Goal: Information Seeking & Learning: Learn about a topic

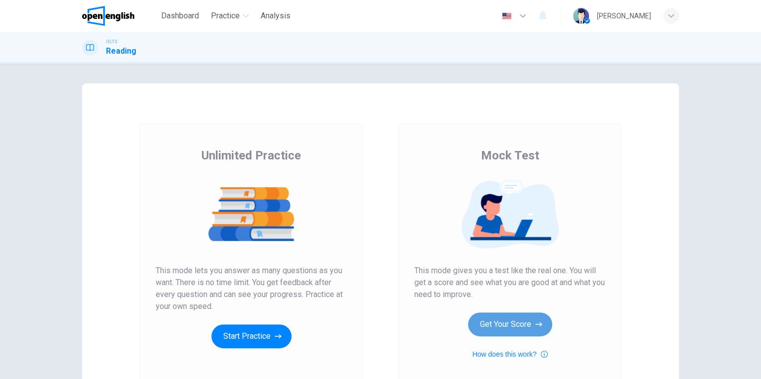
click at [498, 325] on button "Get Your Score" at bounding box center [510, 325] width 84 height 24
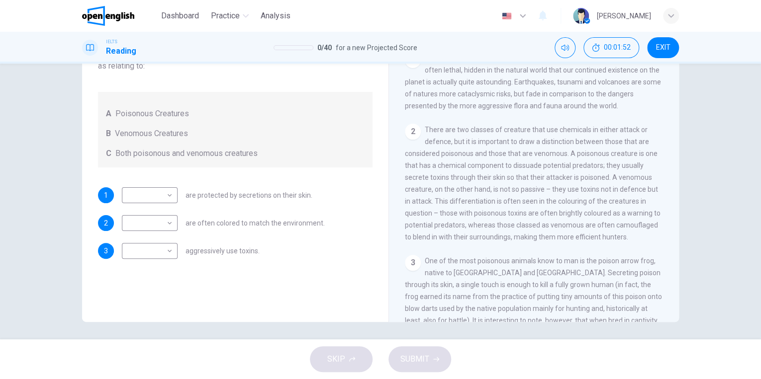
scroll to position [109, 0]
click at [169, 197] on body "This site uses cookies, as explained in our Privacy Policy . If you agree to th…" at bounding box center [380, 189] width 761 height 379
click at [163, 190] on body "This site uses cookies, as explained in our Privacy Policy . If you agree to th…" at bounding box center [380, 189] width 761 height 379
click at [161, 379] on li "A" at bounding box center [380, 385] width 761 height 12
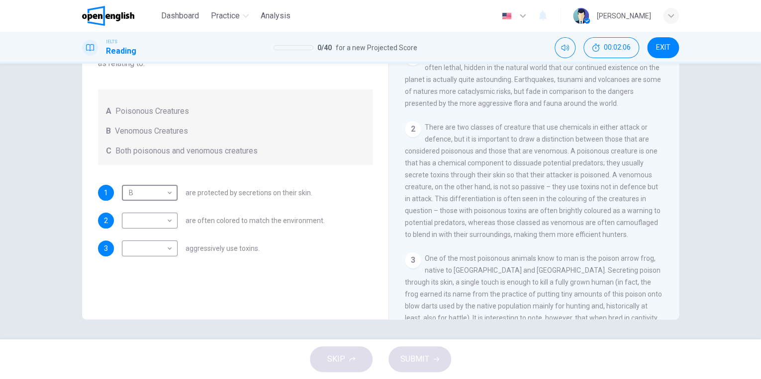
type input "*"
click at [163, 250] on body "This site uses cookies, as explained in our Privacy Policy . If you agree to th…" at bounding box center [380, 189] width 761 height 379
type input "*"
click at [172, 219] on body "This site uses cookies, as explained in our Privacy Policy . If you agree to th…" at bounding box center [380, 189] width 761 height 379
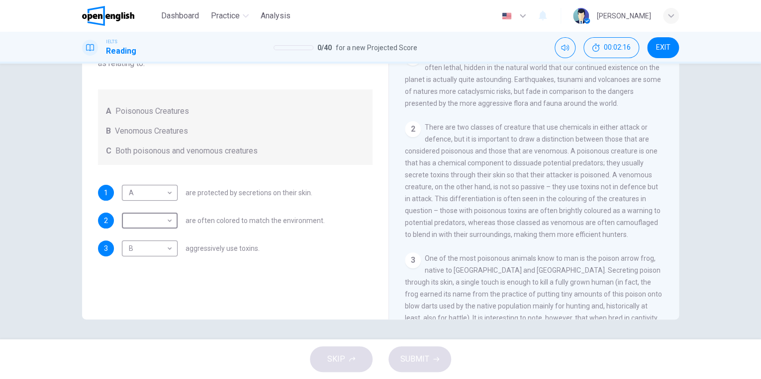
type input "*"
click at [401, 350] on button "SUBMIT" at bounding box center [419, 360] width 63 height 26
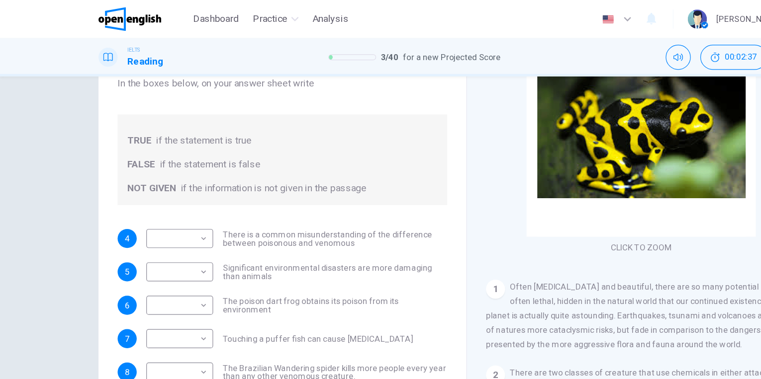
scroll to position [103, 0]
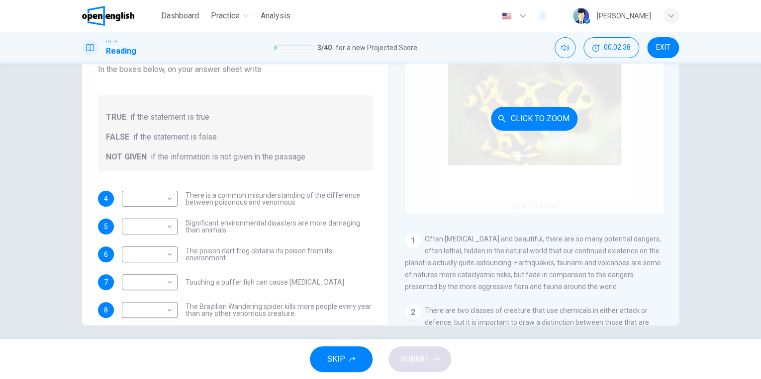
click at [564, 164] on div "Click to Zoom" at bounding box center [534, 118] width 259 height 189
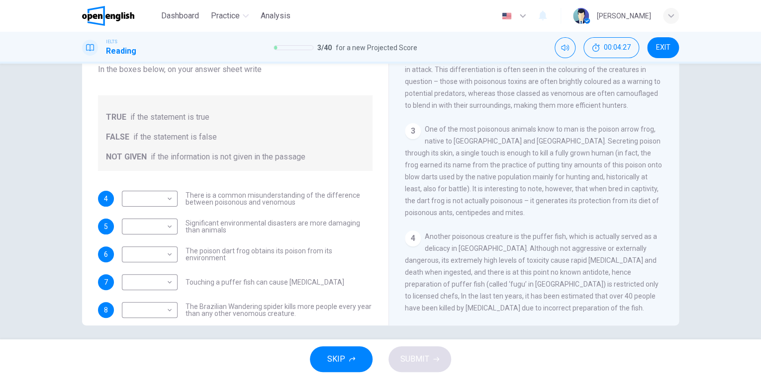
scroll to position [325, 0]
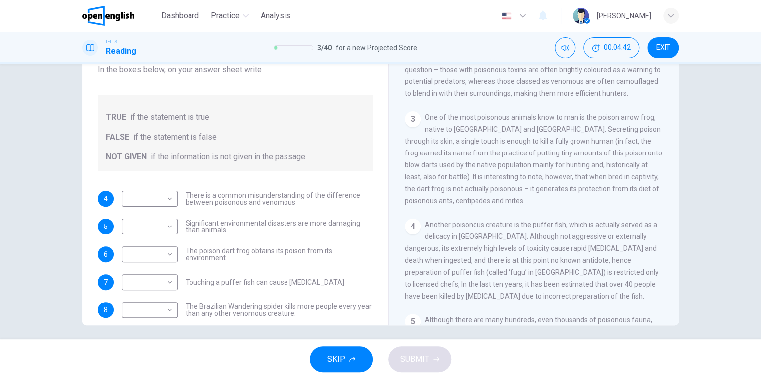
click at [500, 149] on div "3 One of the most poisonous animals know to man is the poison arrow frog, nativ…" at bounding box center [534, 158] width 259 height 95
click at [539, 146] on span "One of the most poisonous animals know to man is the poison arrow frog, native …" at bounding box center [533, 159] width 257 height 92
drag, startPoint x: 505, startPoint y: 143, endPoint x: 532, endPoint y: 140, distance: 26.5
click at [532, 140] on div "3 One of the most poisonous animals know to man is the poison arrow frog, nativ…" at bounding box center [534, 158] width 259 height 95
drag, startPoint x: 527, startPoint y: 126, endPoint x: 563, endPoint y: 204, distance: 85.5
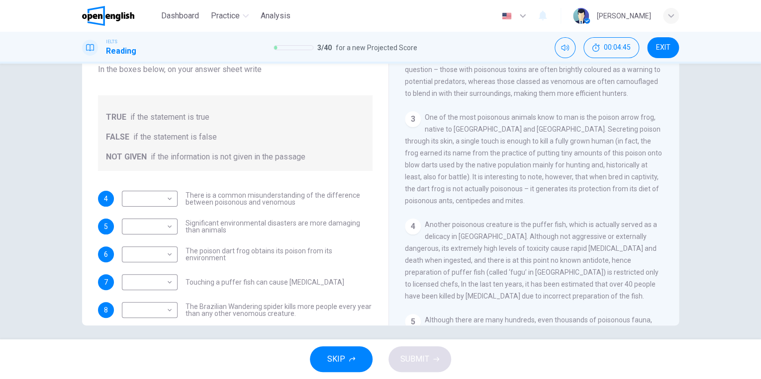
click at [563, 204] on div "3 One of the most poisonous animals know to man is the poison arrow frog, nativ…" at bounding box center [534, 158] width 259 height 95
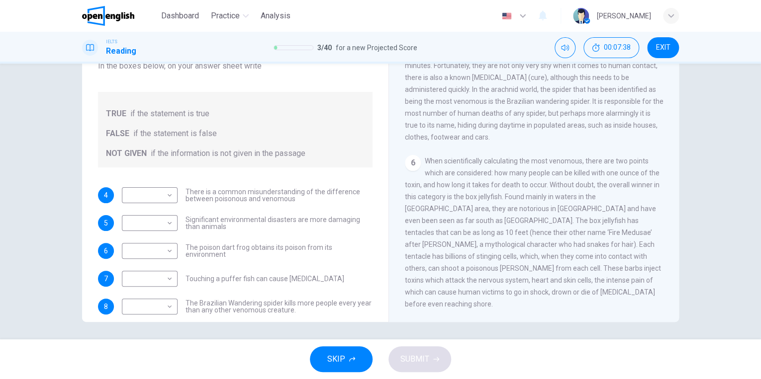
scroll to position [109, 0]
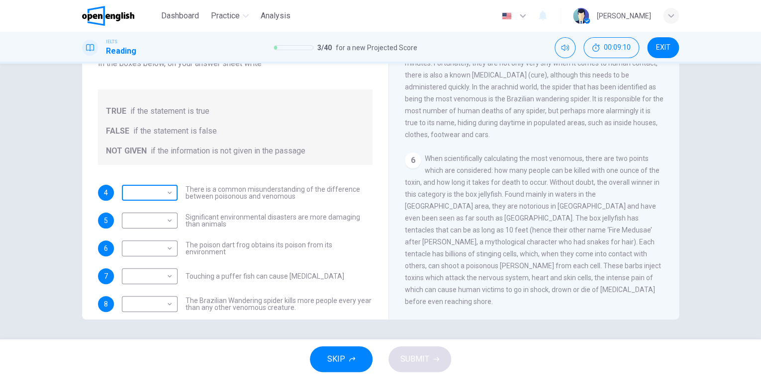
click at [167, 196] on body "This site uses cookies, as explained in our Privacy Policy . If you agree to th…" at bounding box center [380, 189] width 761 height 379
click at [159, 379] on li "TRUE" at bounding box center [380, 385] width 761 height 12
type input "****"
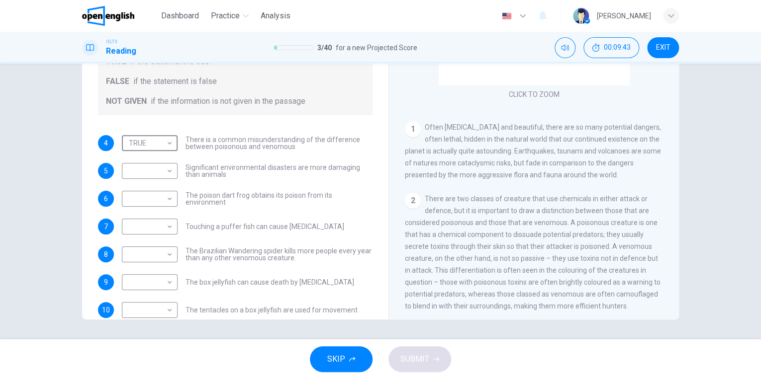
scroll to position [96, 0]
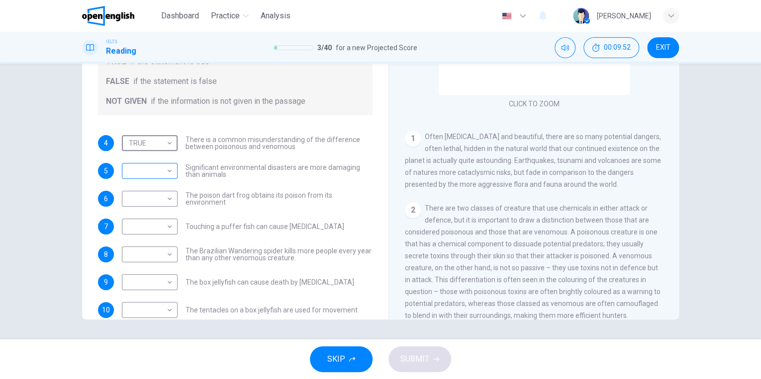
click at [172, 170] on div "​ ​" at bounding box center [150, 171] width 56 height 16
click at [169, 170] on body "This site uses cookies, as explained in our Privacy Policy . If you agree to th…" at bounding box center [380, 189] width 761 height 379
type input "*********"
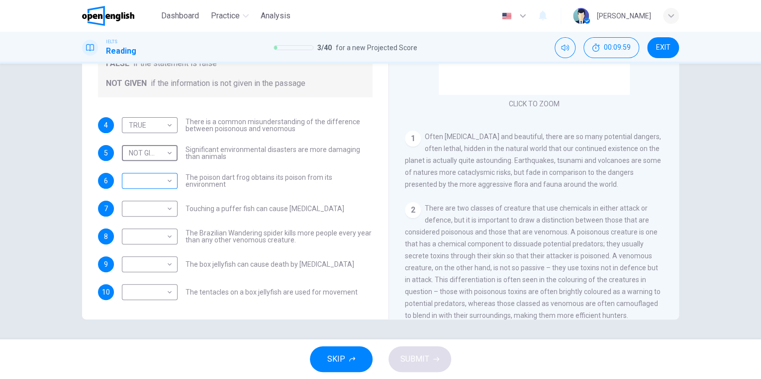
click at [167, 184] on body "This site uses cookies, as explained in our Privacy Policy . If you agree to th…" at bounding box center [380, 189] width 761 height 379
click at [164, 379] on li "TRUE" at bounding box center [380, 385] width 761 height 12
type input "****"
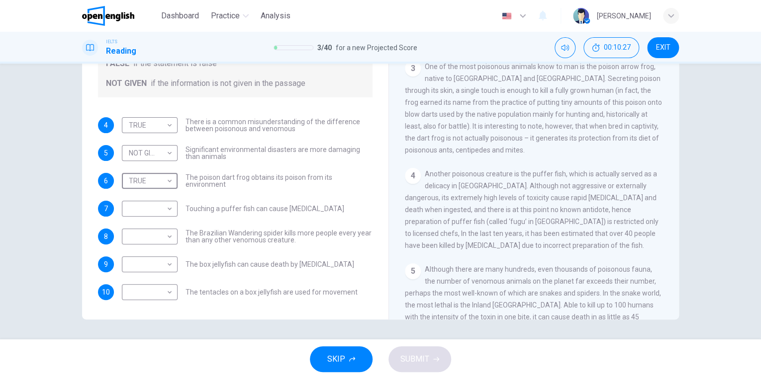
scroll to position [372, 0]
click at [171, 209] on body "This site uses cookies, as explained in our Privacy Policy . If you agree to th…" at bounding box center [380, 189] width 761 height 379
click at [160, 379] on li "TRUE" at bounding box center [380, 385] width 761 height 12
type input "****"
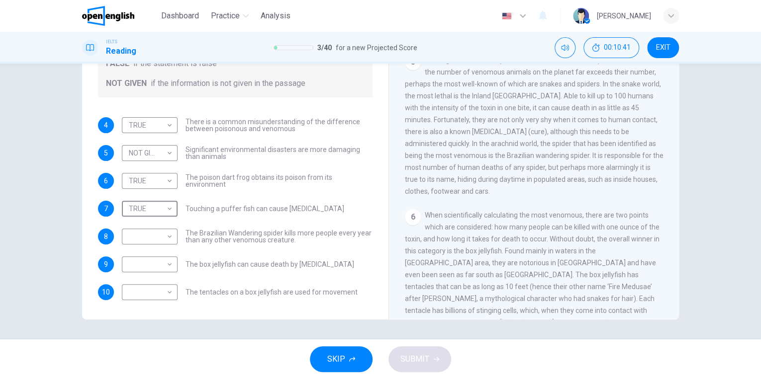
scroll to position [509, 0]
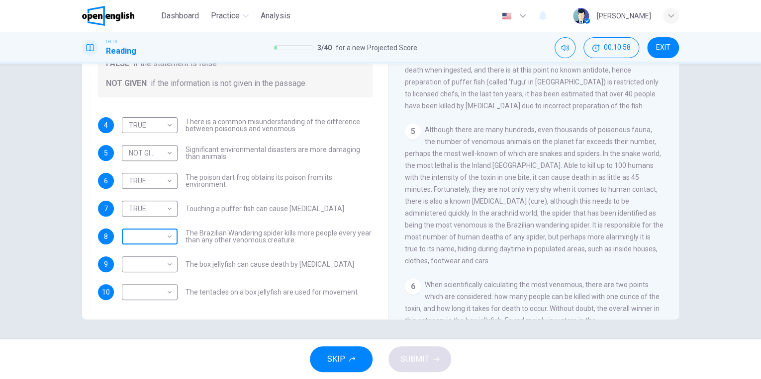
click at [165, 229] on body "This site uses cookies, as explained in our Privacy Policy . If you agree to th…" at bounding box center [380, 189] width 761 height 379
click at [146, 379] on li "TRUE" at bounding box center [380, 385] width 761 height 12
type input "****"
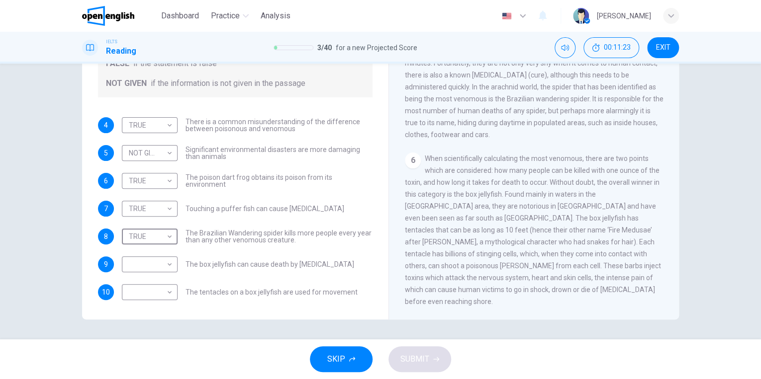
scroll to position [639, 0]
click at [167, 264] on body "This site uses cookies, as explained in our Privacy Policy . If you agree to th…" at bounding box center [380, 189] width 761 height 379
type input "*****"
click at [169, 295] on body "This site uses cookies, as explained in our Privacy Policy . If you agree to th…" at bounding box center [380, 189] width 761 height 379
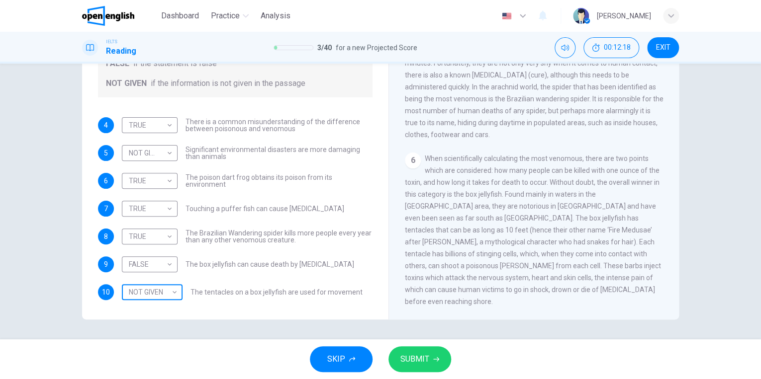
click at [167, 291] on body "This site uses cookies, as explained in our Privacy Policy . If you agree to th…" at bounding box center [380, 189] width 761 height 379
type input "*****"
click at [405, 356] on span "SUBMIT" at bounding box center [414, 360] width 29 height 14
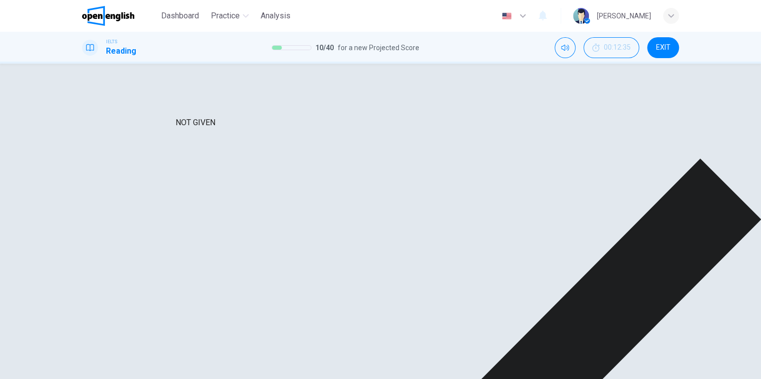
click at [127, 123] on div "TRUE" at bounding box center [161, 131] width 79 height 28
click at [165, 122] on div "TRUE" at bounding box center [161, 131] width 79 height 28
click at [154, 238] on div "TRUE" at bounding box center [161, 252] width 79 height 28
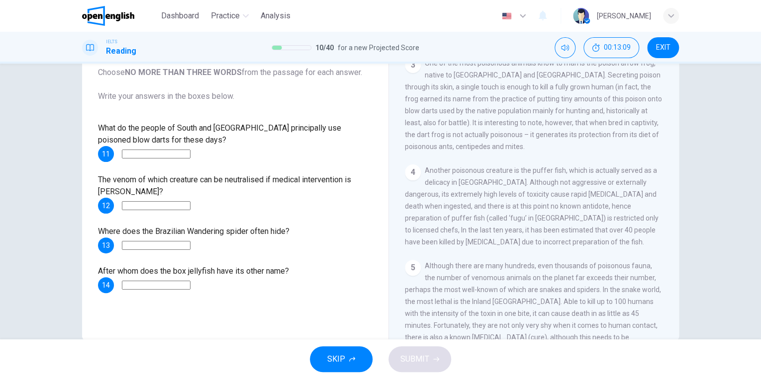
scroll to position [378, 0]
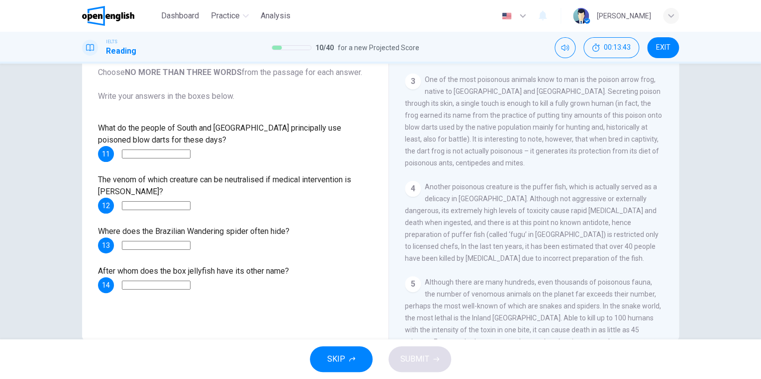
click at [165, 157] on input at bounding box center [156, 154] width 69 height 9
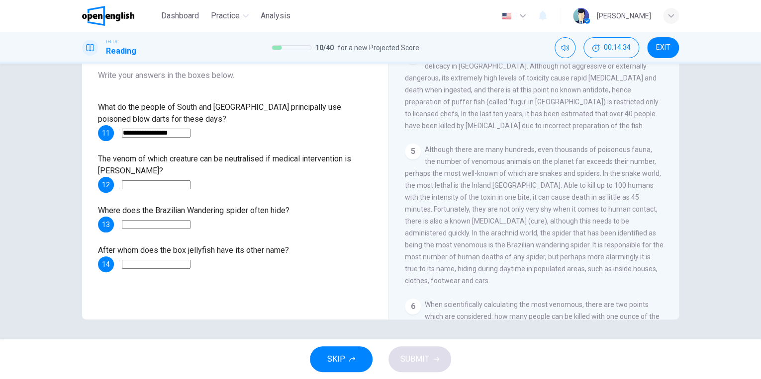
scroll to position [491, 0]
type input "**********"
click at [172, 189] on input at bounding box center [156, 185] width 69 height 9
type input "**********"
click at [186, 227] on input at bounding box center [156, 224] width 69 height 9
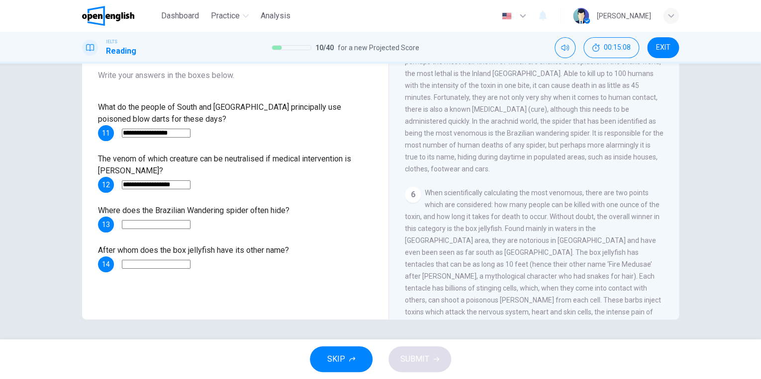
scroll to position [600, 0]
type input "**********"
click at [190, 261] on input at bounding box center [156, 264] width 69 height 9
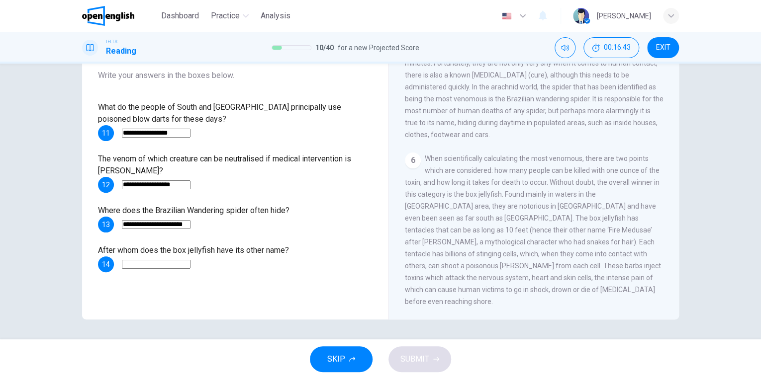
scroll to position [645, 0]
click at [190, 266] on input at bounding box center [156, 264] width 69 height 9
type input "**********"
click at [420, 360] on span "SUBMIT" at bounding box center [414, 360] width 29 height 14
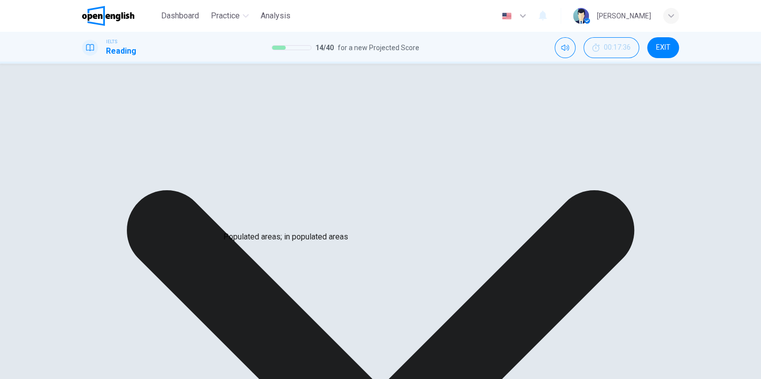
scroll to position [86, 0]
click at [188, 222] on div "**********" at bounding box center [235, 210] width 275 height 171
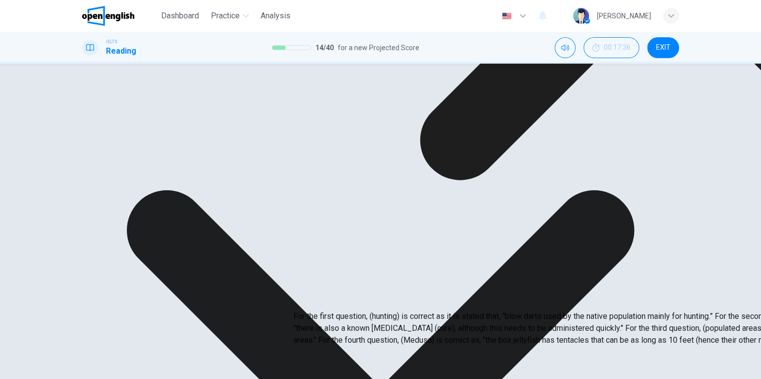
click at [281, 311] on div "**********" at bounding box center [235, 152] width 290 height 336
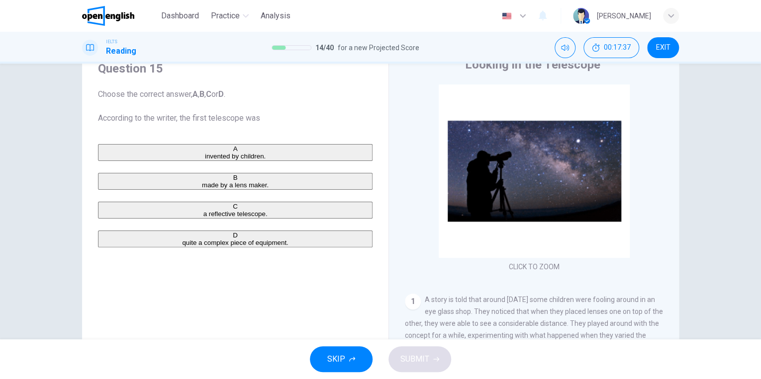
scroll to position [51, 0]
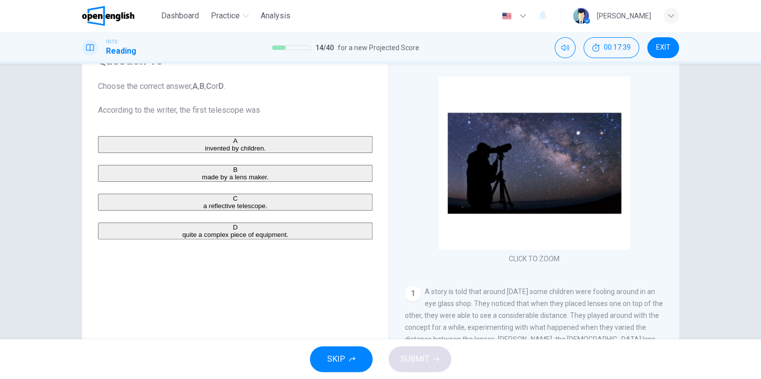
click at [398, 239] on div "Looking in the Telescope CLICK TO ZOOM Click to Zoom 1 A story is told that aro…" at bounding box center [533, 214] width 290 height 362
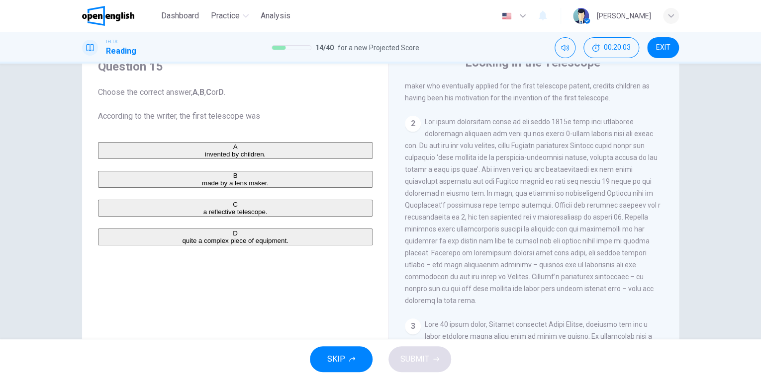
scroll to position [43, 0]
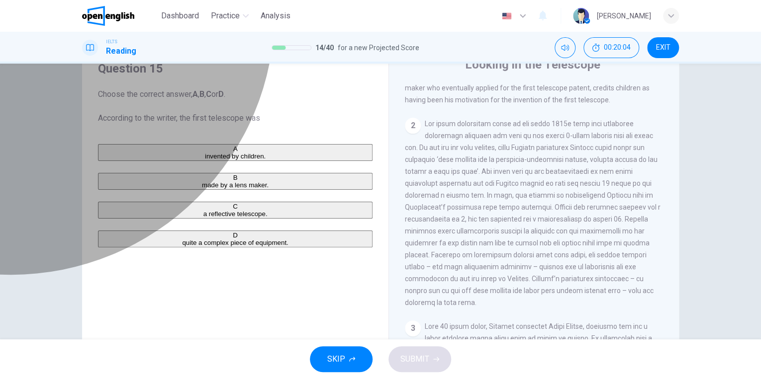
click at [107, 182] on div "B" at bounding box center [235, 177] width 273 height 7
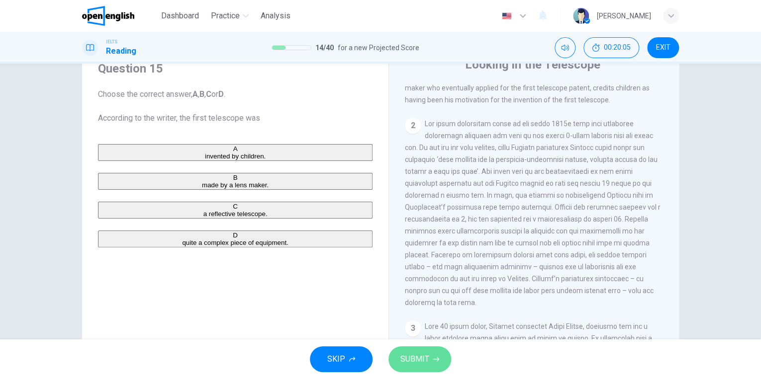
click at [402, 356] on span "SUBMIT" at bounding box center [414, 360] width 29 height 14
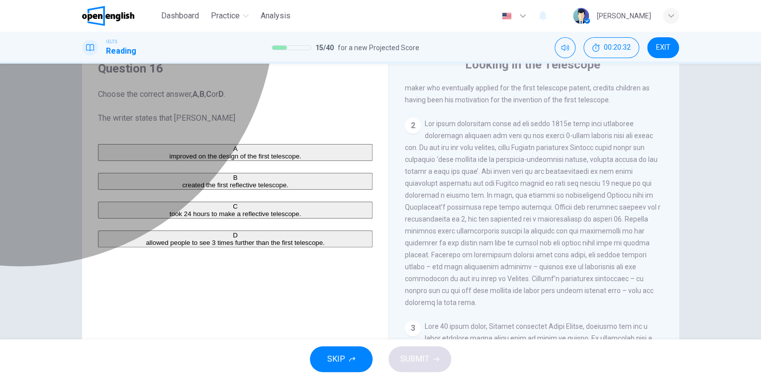
click at [117, 157] on button "A improved on the design of the first telescope." at bounding box center [235, 152] width 275 height 17
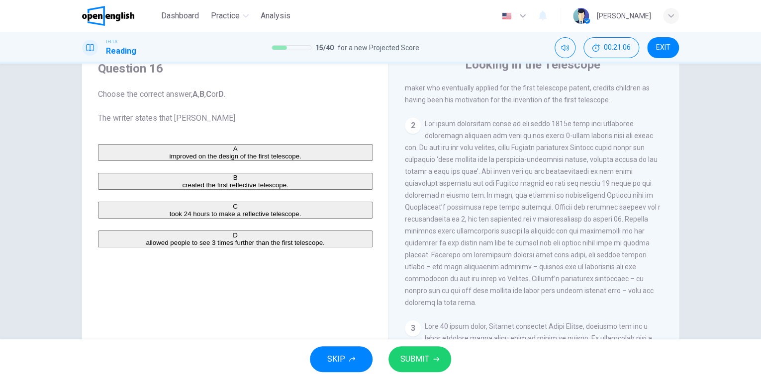
click at [397, 363] on button "SUBMIT" at bounding box center [419, 360] width 63 height 26
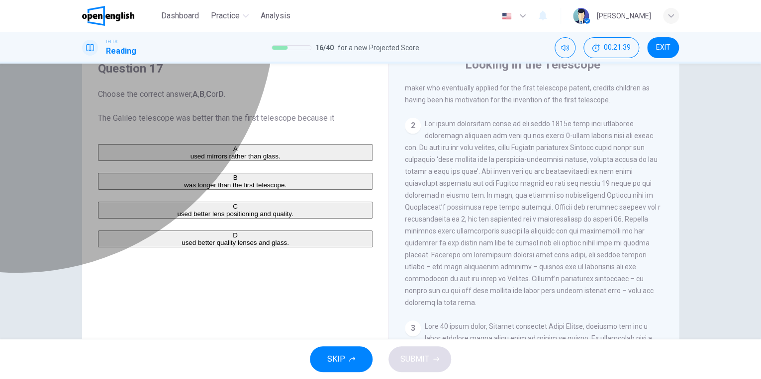
click at [114, 210] on div "C" at bounding box center [235, 206] width 273 height 7
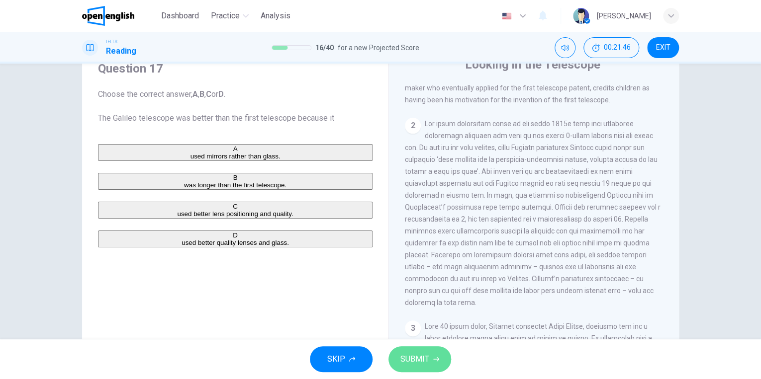
click at [407, 367] on button "SUBMIT" at bounding box center [419, 360] width 63 height 26
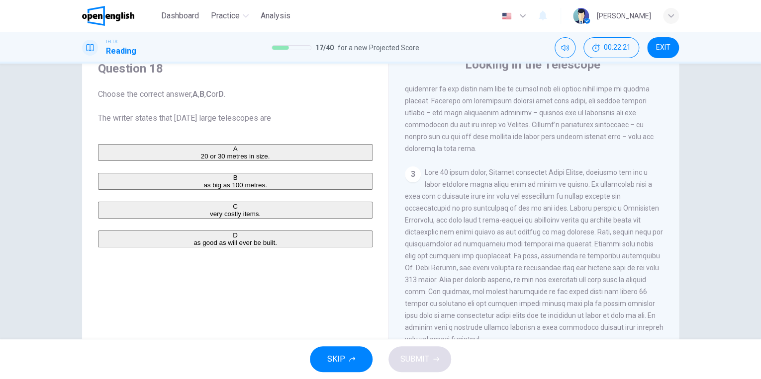
scroll to position [447, 0]
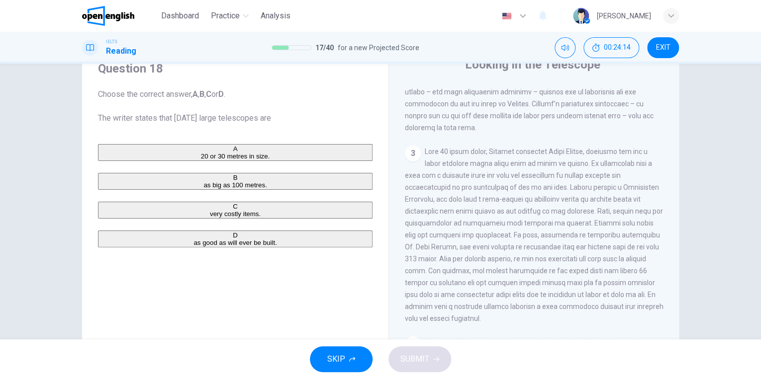
click at [106, 210] on div "C" at bounding box center [235, 206] width 273 height 7
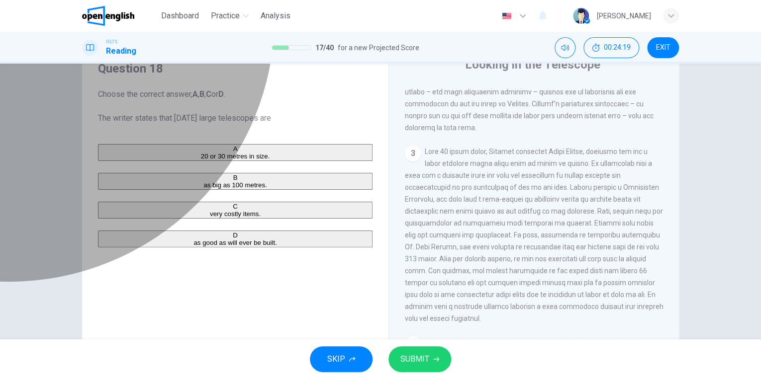
click at [105, 239] on div "D" at bounding box center [235, 235] width 273 height 7
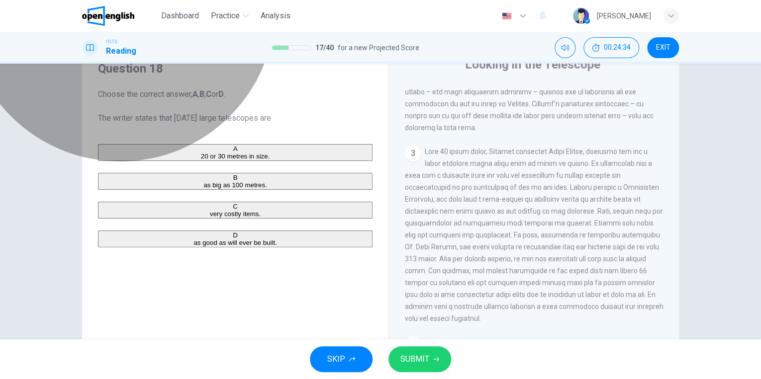
click at [217, 219] on button "C very costly items." at bounding box center [235, 210] width 275 height 17
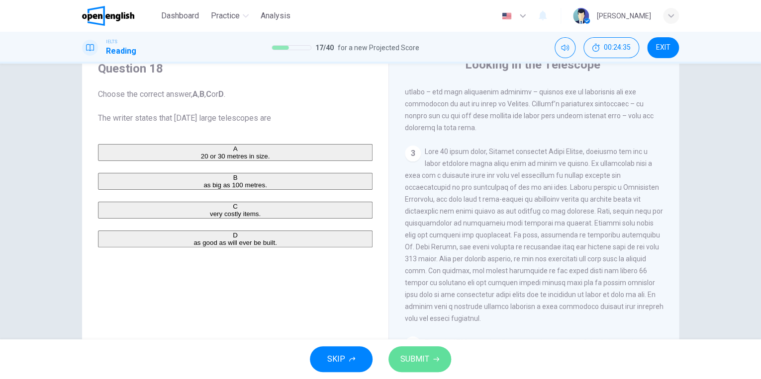
click at [402, 350] on button "SUBMIT" at bounding box center [419, 360] width 63 height 26
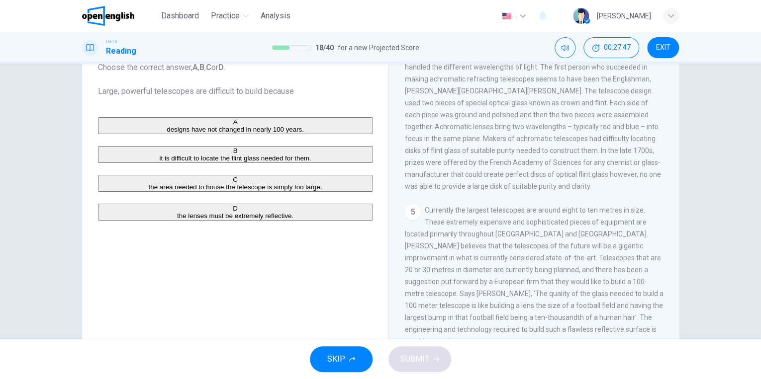
scroll to position [69, 0]
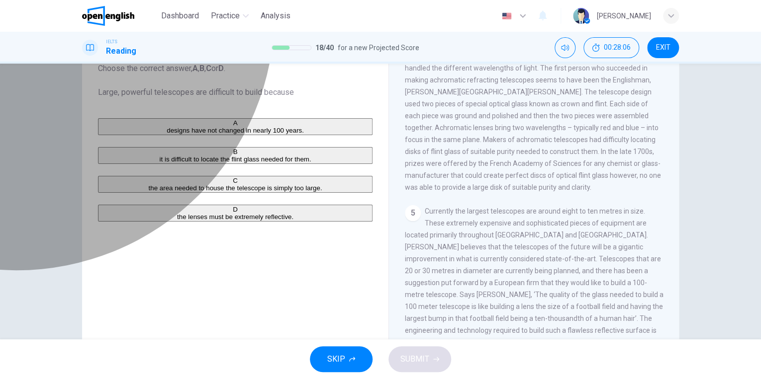
click at [113, 213] on div "D" at bounding box center [235, 209] width 273 height 7
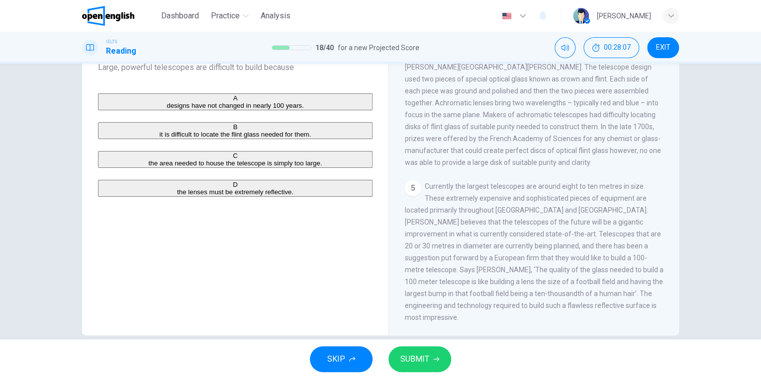
scroll to position [99, 0]
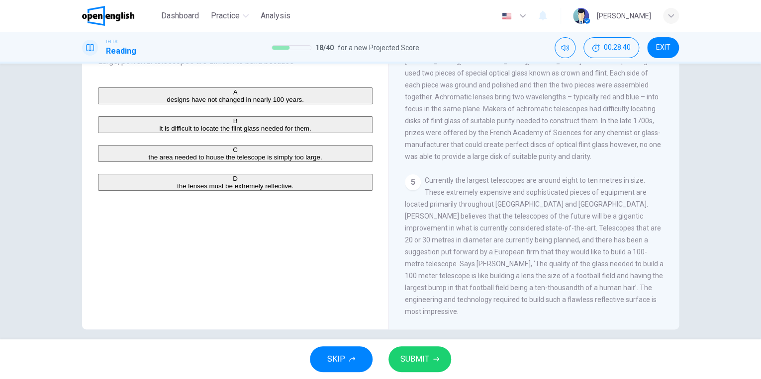
click at [428, 358] on span "SUBMIT" at bounding box center [414, 360] width 29 height 14
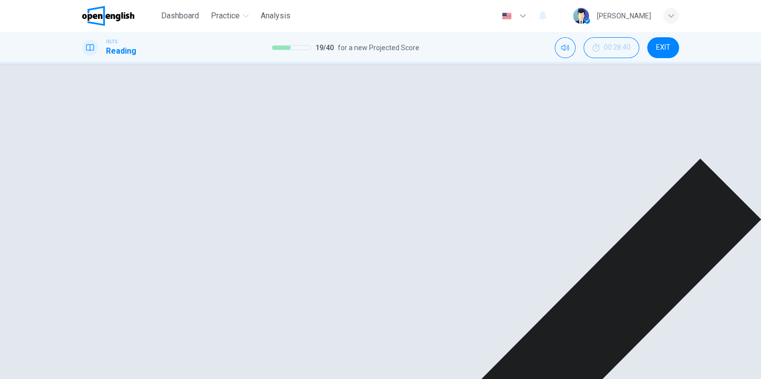
scroll to position [655, 0]
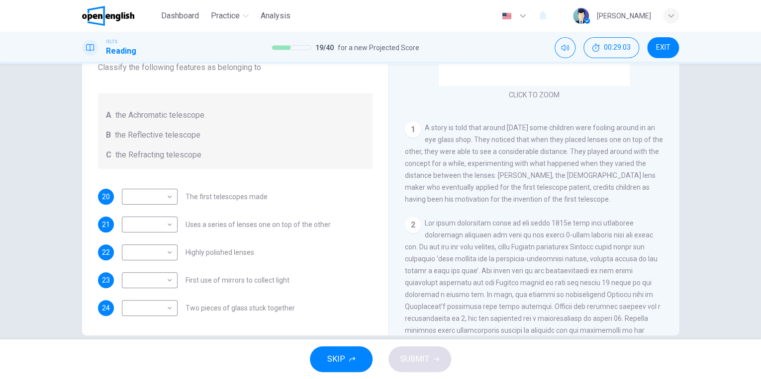
scroll to position [132, 0]
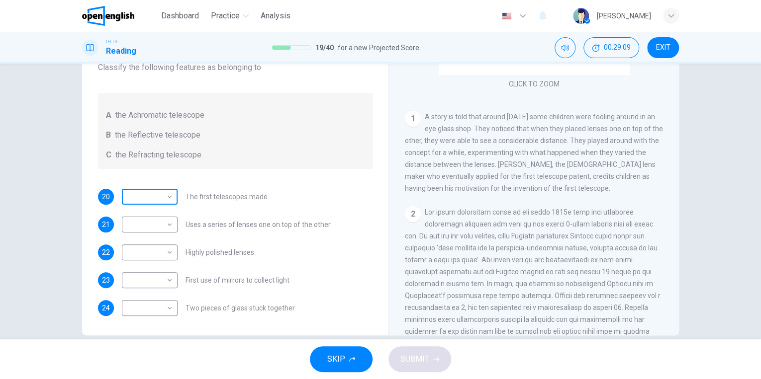
click at [163, 196] on body "This site uses cookies, as explained in our Privacy Policy . If you agree to th…" at bounding box center [380, 189] width 761 height 379
type input "*"
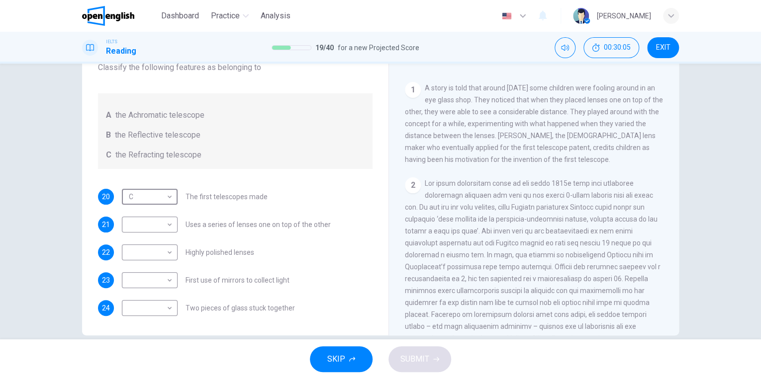
scroll to position [160, 0]
click at [156, 222] on body "This site uses cookies, as explained in our Privacy Policy . If you agree to th…" at bounding box center [380, 189] width 761 height 379
type input "*"
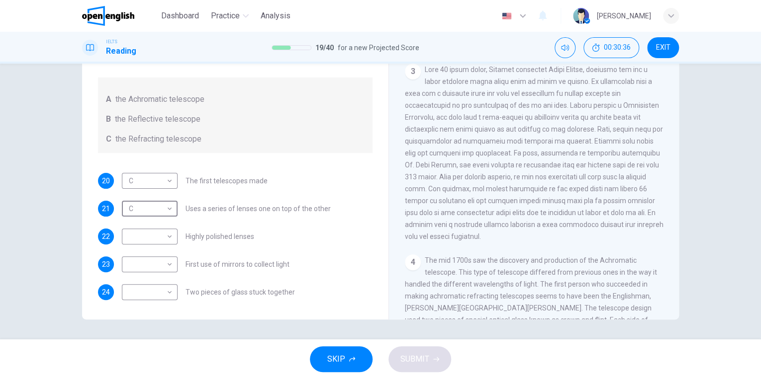
scroll to position [460, 0]
click at [163, 236] on body "This site uses cookies, as explained in our Privacy Policy . If you agree to th…" at bounding box center [380, 189] width 761 height 379
type input "*"
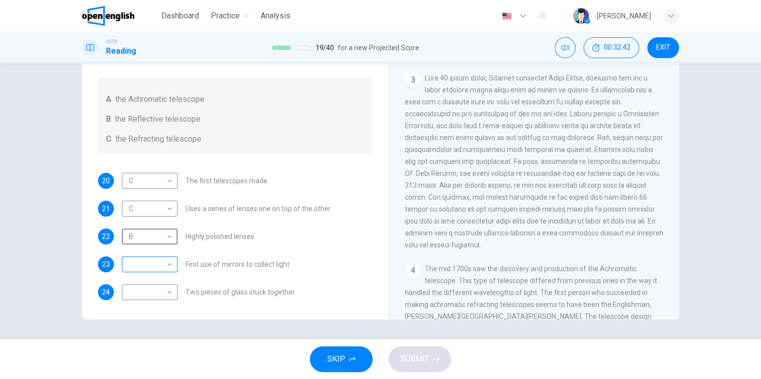
click at [166, 272] on body "This site uses cookies, as explained in our Privacy Policy . If you agree to th…" at bounding box center [380, 189] width 761 height 379
type input "*"
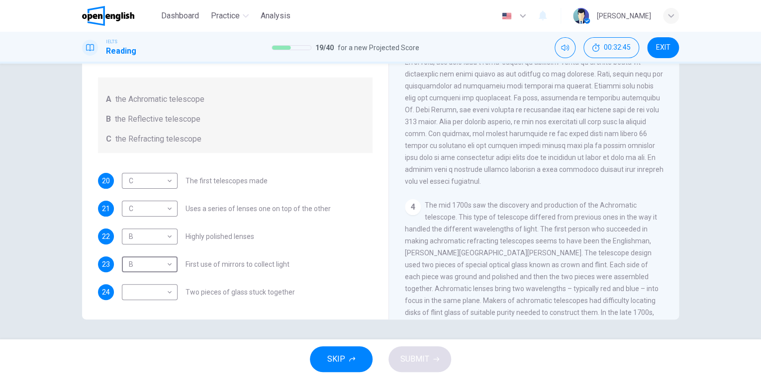
scroll to position [561, 0]
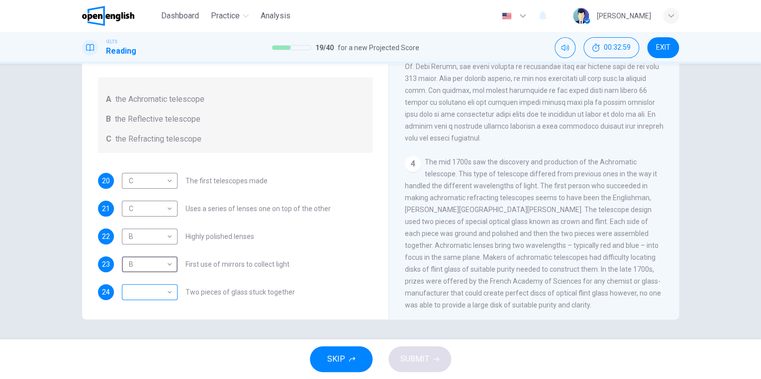
click at [169, 291] on body "This site uses cookies, as explained in our Privacy Policy . If you agree to th…" at bounding box center [380, 189] width 761 height 379
click at [158, 379] on li "A" at bounding box center [380, 385] width 761 height 12
type input "*"
click at [403, 350] on button "SUBMIT" at bounding box center [419, 360] width 63 height 26
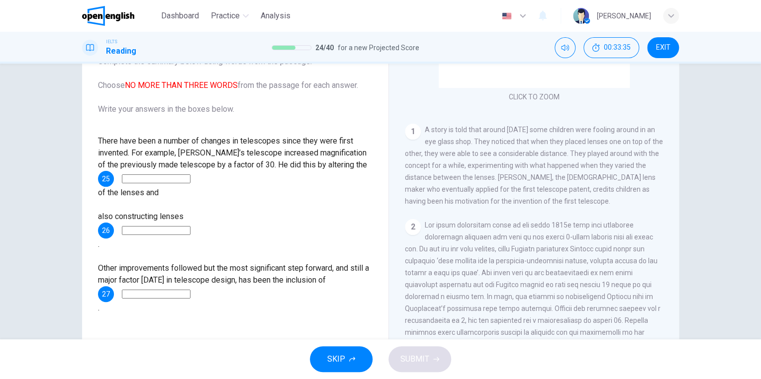
scroll to position [138, 0]
click at [181, 175] on input at bounding box center [156, 179] width 69 height 9
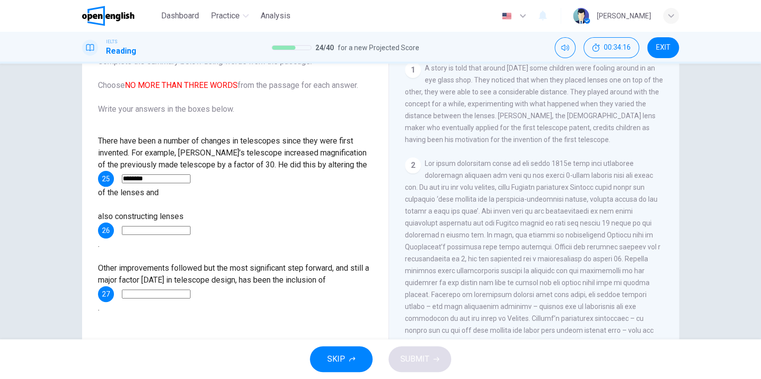
scroll to position [199, 0]
drag, startPoint x: 212, startPoint y: 177, endPoint x: 154, endPoint y: 182, distance: 58.4
click at [154, 182] on input "**********" at bounding box center [156, 179] width 69 height 9
type input "********"
click at [190, 226] on input at bounding box center [156, 230] width 69 height 9
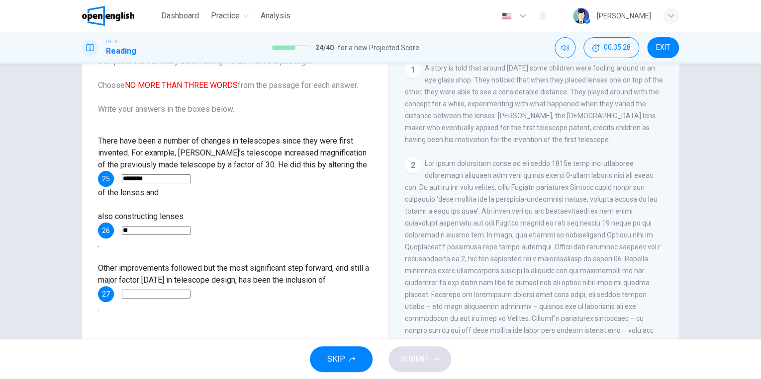
type input "*"
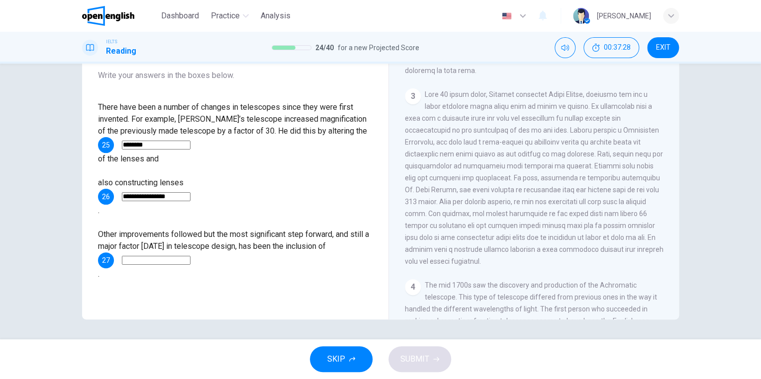
scroll to position [430, 0]
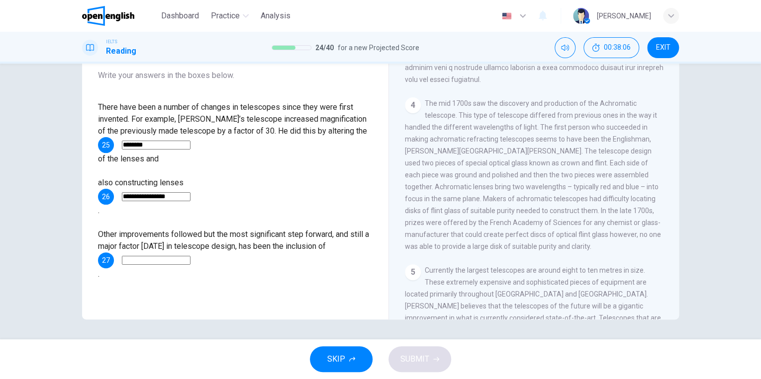
type input "**********"
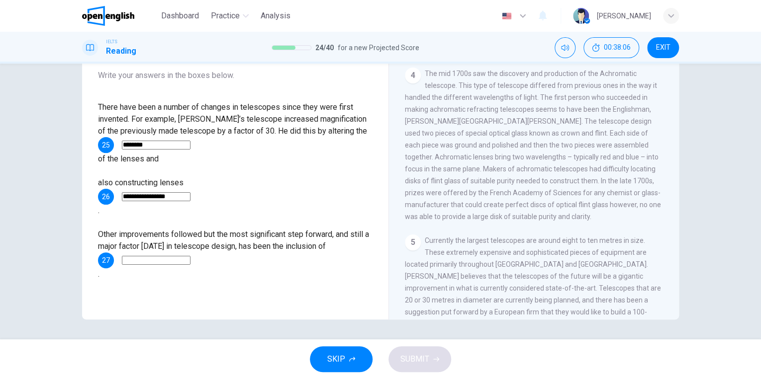
click at [562, 223] on div "4 The mid 1700s saw the discovery and production of the Achromatic telescope. T…" at bounding box center [534, 145] width 259 height 155
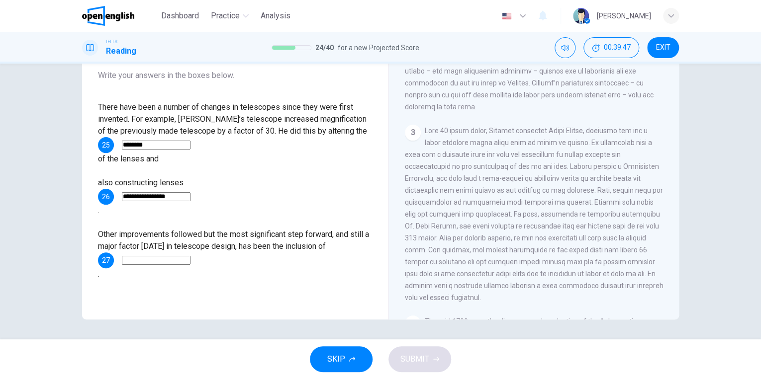
scroll to position [409, 0]
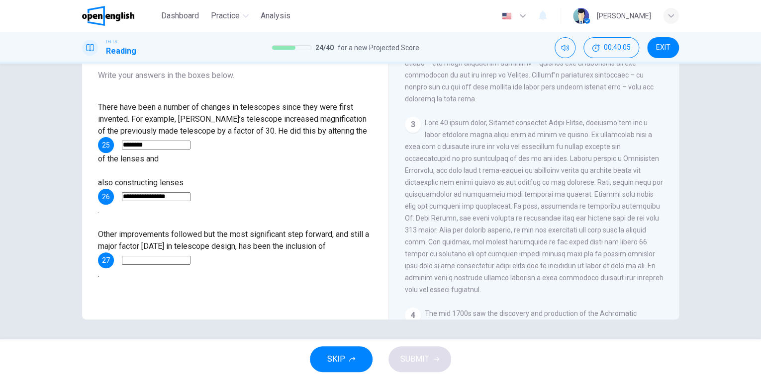
click at [154, 256] on input at bounding box center [156, 260] width 69 height 9
type input "**********"
click at [416, 354] on span "SUBMIT" at bounding box center [414, 360] width 29 height 14
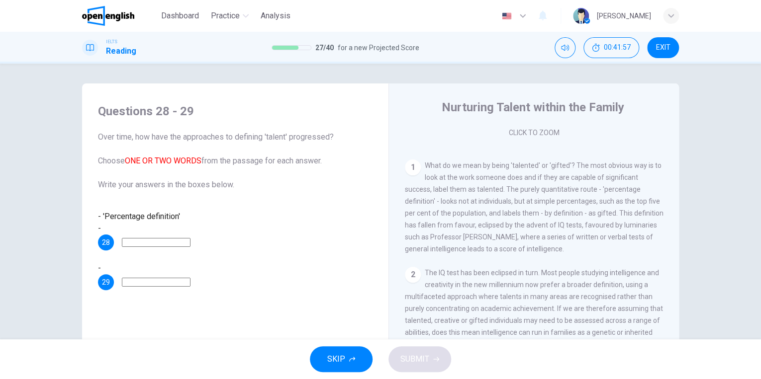
scroll to position [164, 0]
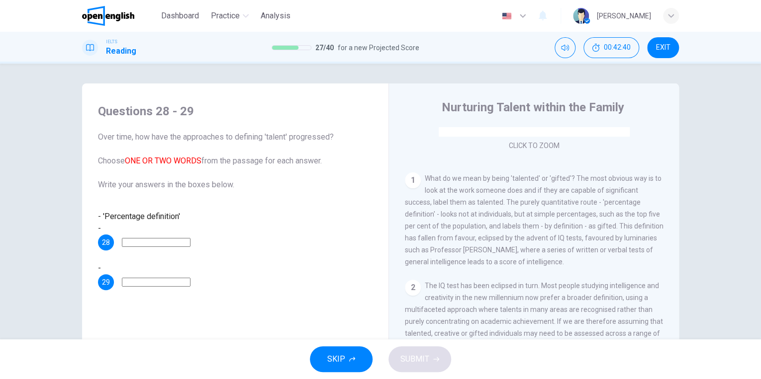
click at [151, 268] on div "Questions 28 - 29 Over time, how have the approaches to defining 'talent' progr…" at bounding box center [235, 197] width 290 height 207
click at [150, 278] on input at bounding box center [156, 282] width 69 height 9
click at [152, 238] on input at bounding box center [156, 242] width 69 height 9
type input "**********"
click at [190, 278] on input at bounding box center [156, 282] width 69 height 9
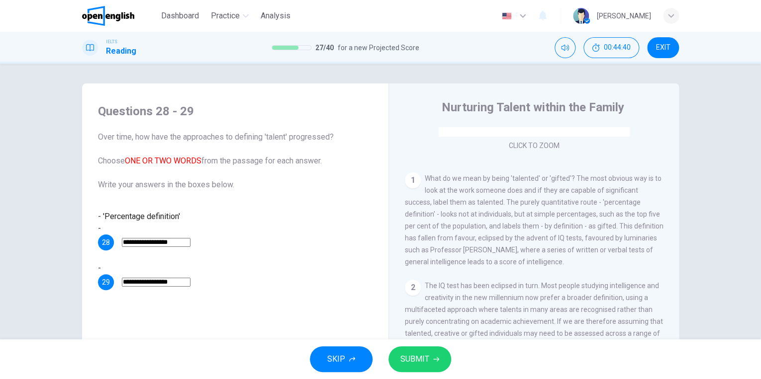
type input "**********"
click at [307, 263] on div "**********" at bounding box center [235, 277] width 275 height 28
click at [409, 353] on span "SUBMIT" at bounding box center [414, 360] width 29 height 14
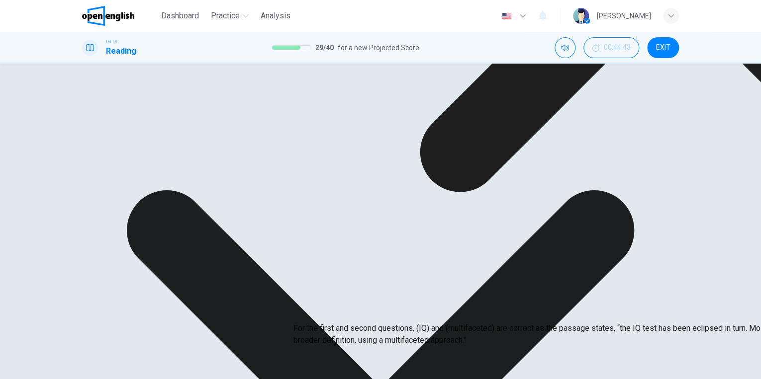
click at [544, 329] on span "The IQ test has been eclipsed in turn. Most people studying intelligence and cr…" at bounding box center [534, 328] width 258 height 92
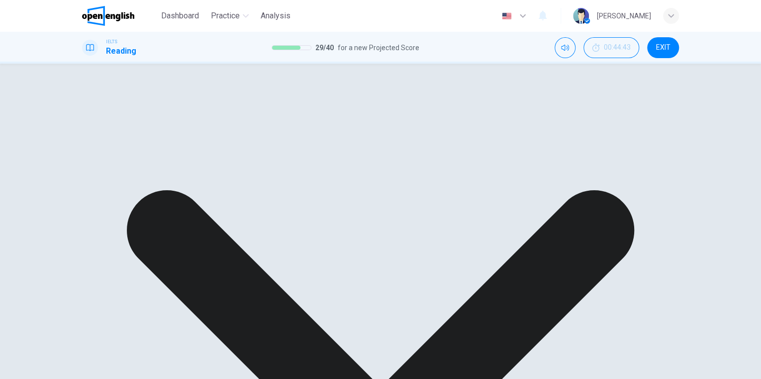
scroll to position [232, 0]
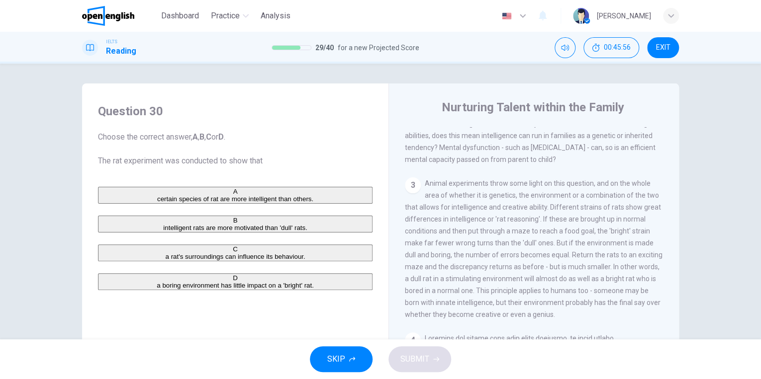
scroll to position [378, 0]
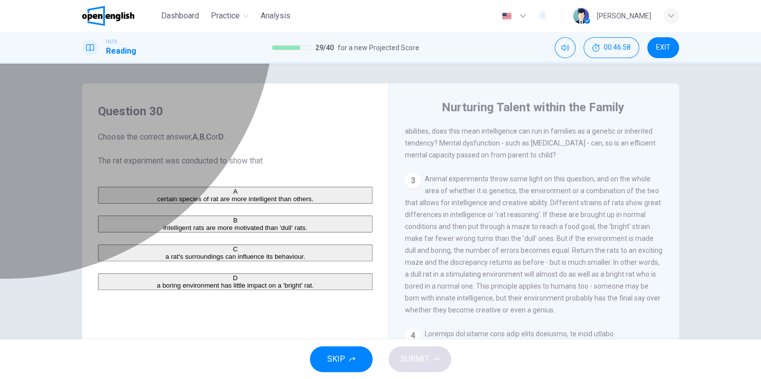
click at [103, 253] on div "C" at bounding box center [235, 249] width 273 height 7
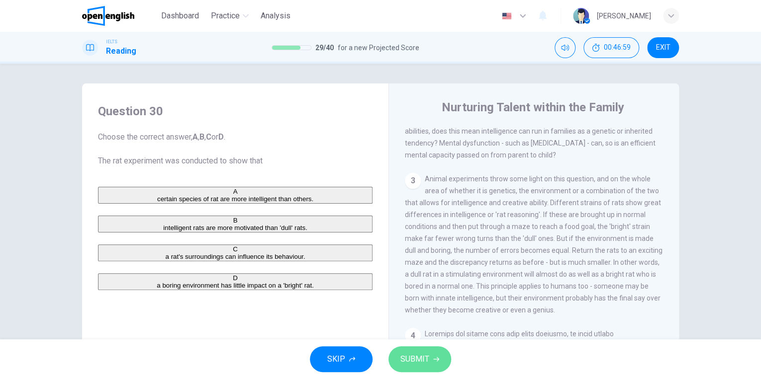
click at [412, 360] on span "SUBMIT" at bounding box center [414, 360] width 29 height 14
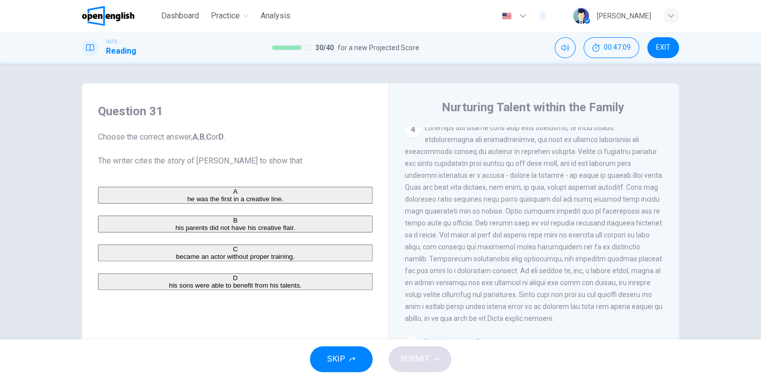
scroll to position [583, 0]
click at [454, 297] on div "4" at bounding box center [534, 224] width 259 height 203
click at [455, 294] on div "4" at bounding box center [534, 224] width 259 height 203
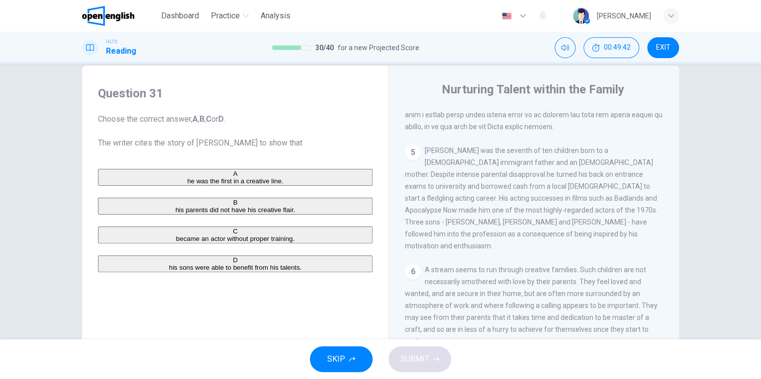
scroll to position [22, 0]
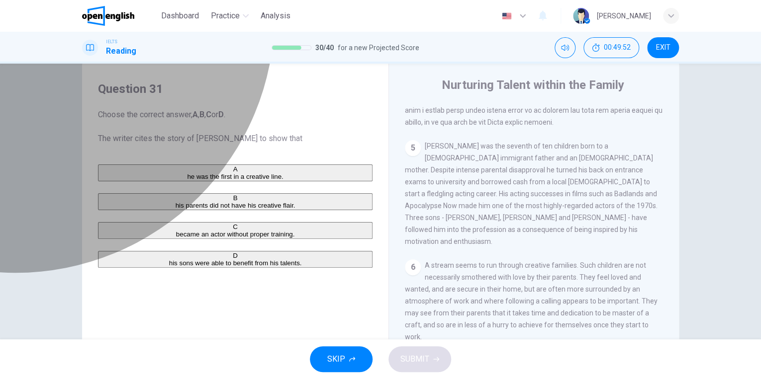
click at [112, 173] on div "A" at bounding box center [235, 169] width 273 height 7
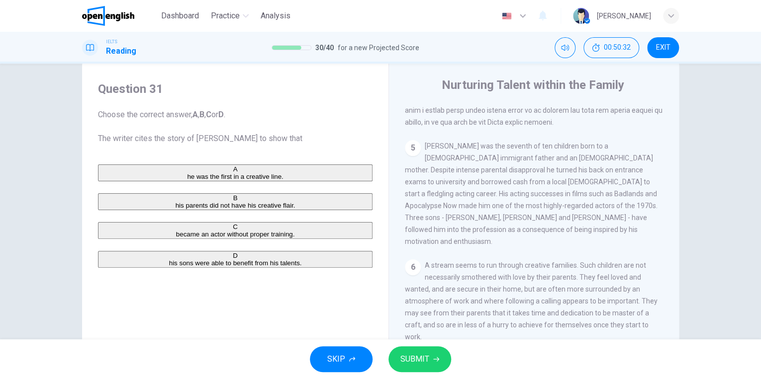
click at [111, 260] on div "D" at bounding box center [235, 255] width 273 height 7
click at [414, 358] on span "SUBMIT" at bounding box center [414, 360] width 29 height 14
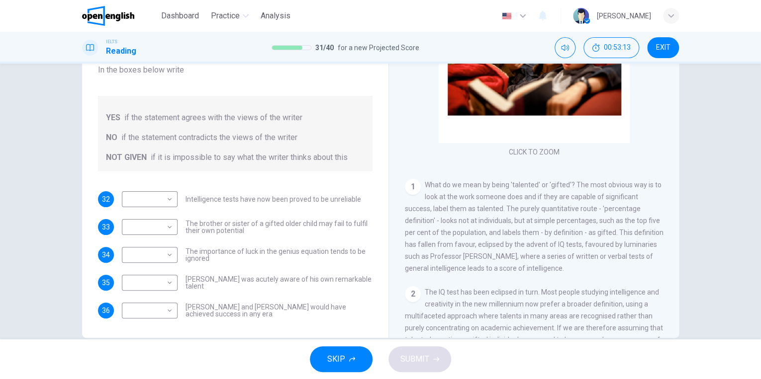
scroll to position [64, 0]
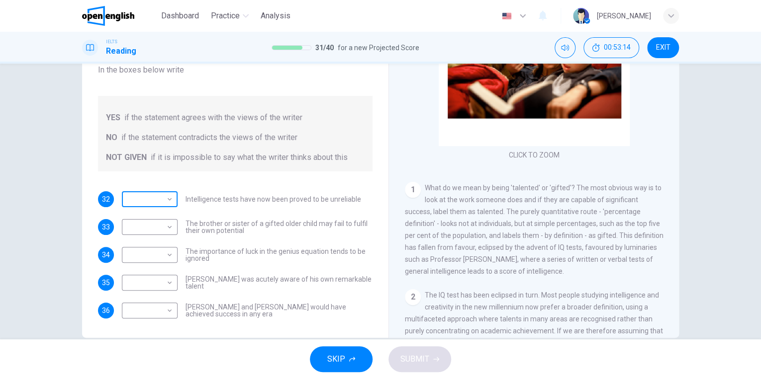
click at [159, 189] on body "This site uses cookies, as explained in our Privacy Policy . If you agree to th…" at bounding box center [380, 189] width 761 height 379
type input "*********"
click at [159, 217] on body "This site uses cookies, as explained in our Privacy Policy . If you agree to th…" at bounding box center [380, 189] width 761 height 379
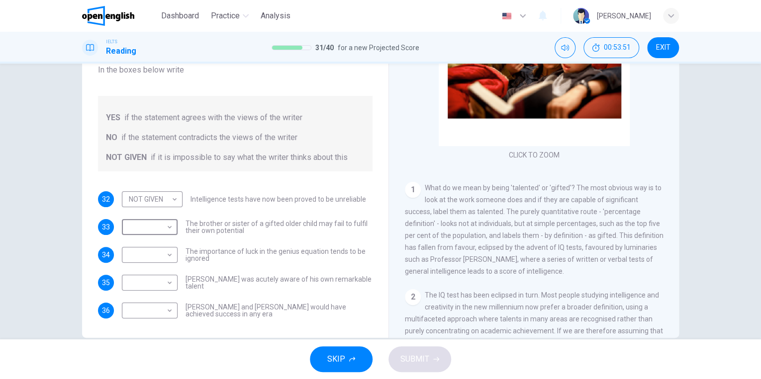
type input "*********"
click at [153, 243] on body "This site uses cookies, as explained in our Privacy Policy . If you agree to th…" at bounding box center [380, 189] width 761 height 379
click at [154, 379] on li "YES" at bounding box center [380, 385] width 761 height 12
type input "***"
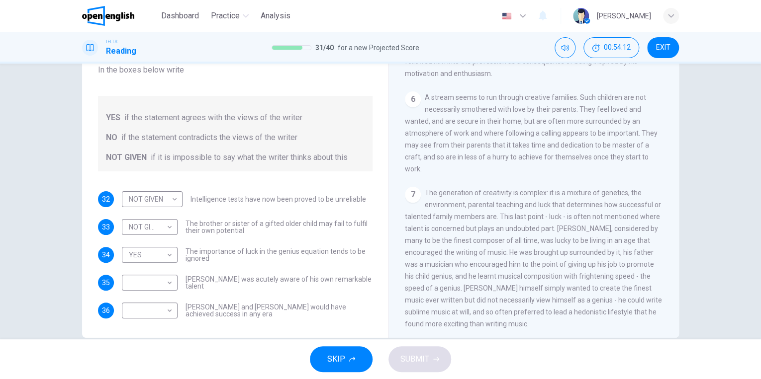
scroll to position [865, 0]
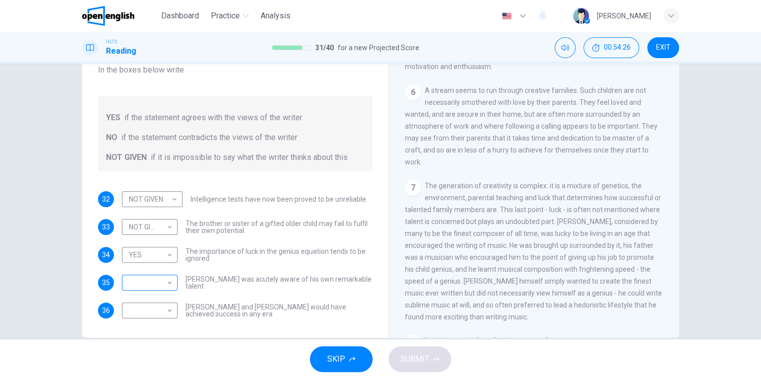
click at [161, 272] on body "This site uses cookies, as explained in our Privacy Policy . If you agree to th…" at bounding box center [380, 189] width 761 height 379
type input "**"
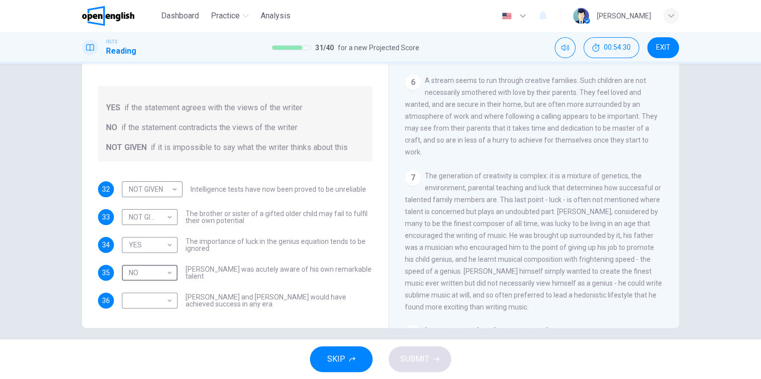
scroll to position [109, 0]
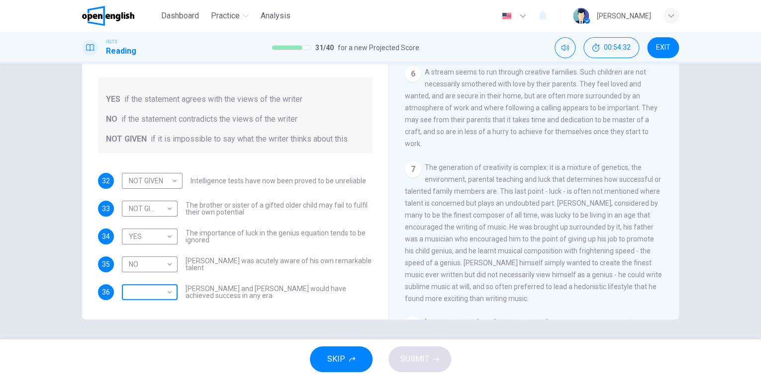
click at [152, 276] on body "This site uses cookies, as explained in our Privacy Policy . If you agree to th…" at bounding box center [380, 189] width 761 height 379
type input "**"
click at [402, 358] on span "SUBMIT" at bounding box center [414, 360] width 29 height 14
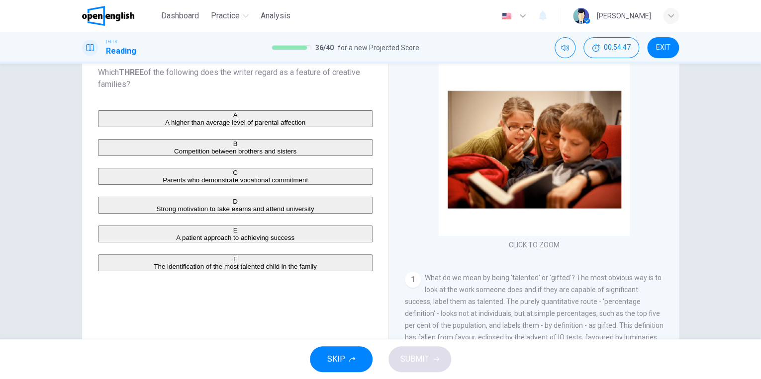
scroll to position [72, 0]
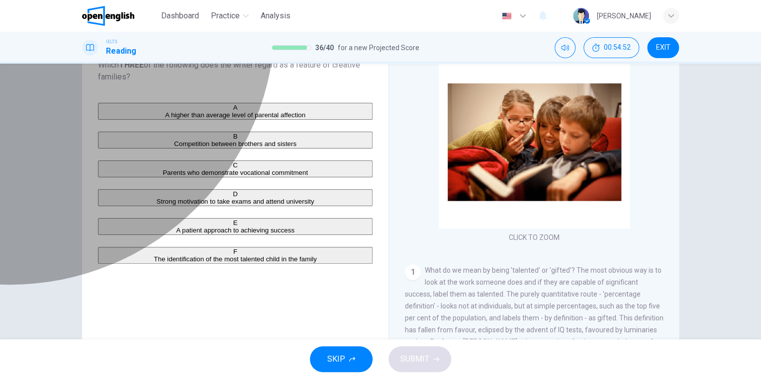
click at [106, 149] on button "B Competition between brothers and sisters" at bounding box center [235, 140] width 275 height 17
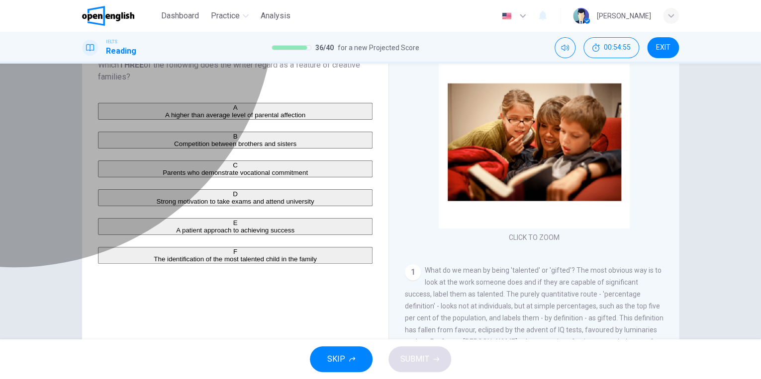
click at [111, 169] on div "C" at bounding box center [235, 165] width 273 height 7
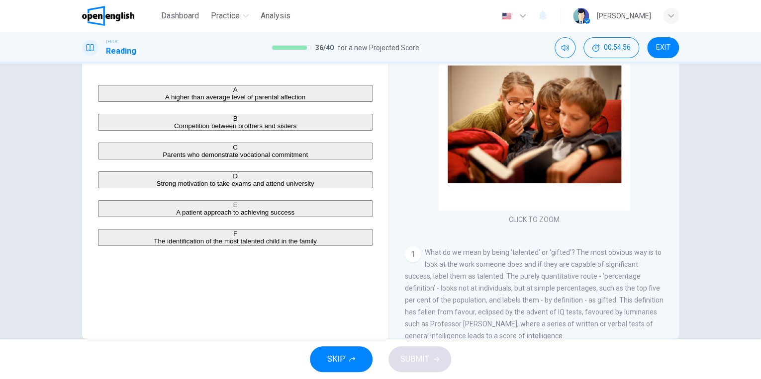
scroll to position [94, 0]
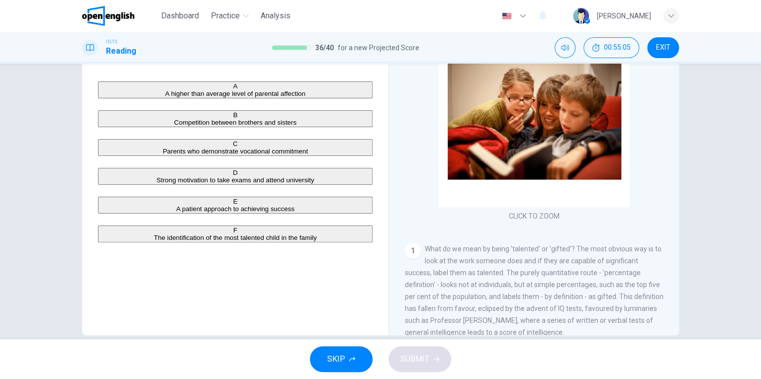
click at [105, 205] on div "E" at bounding box center [235, 201] width 273 height 7
click at [426, 360] on span "SUBMIT" at bounding box center [414, 360] width 29 height 14
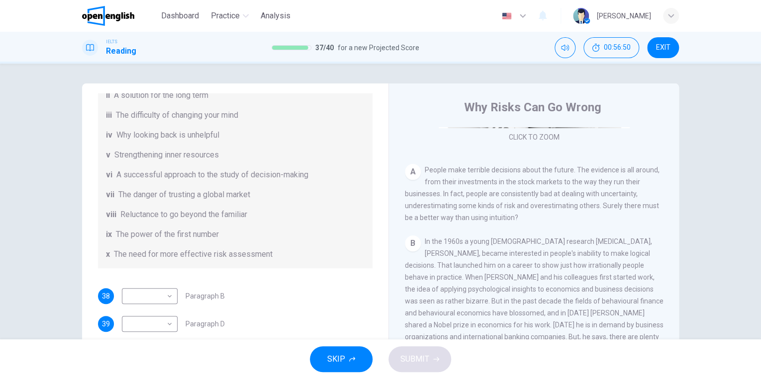
scroll to position [160, 0]
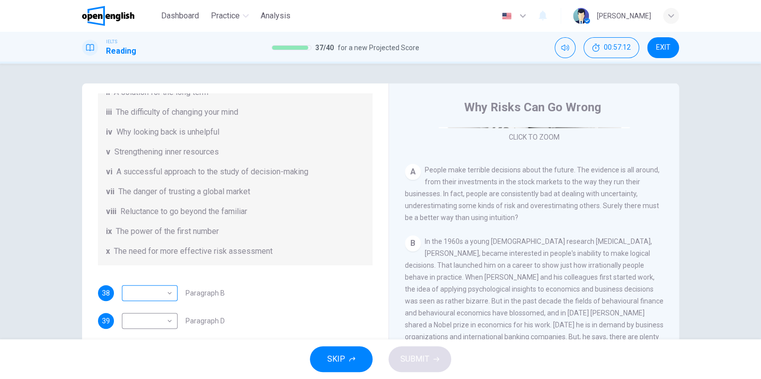
click at [153, 284] on body "This site uses cookies, as explained in our Privacy Policy . If you agree to th…" at bounding box center [380, 189] width 761 height 379
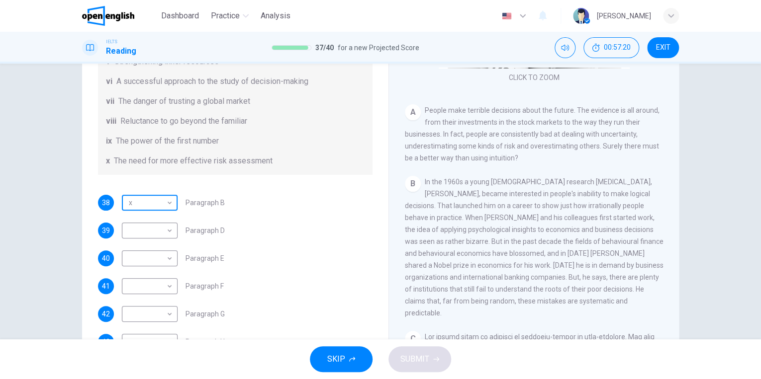
scroll to position [44, 0]
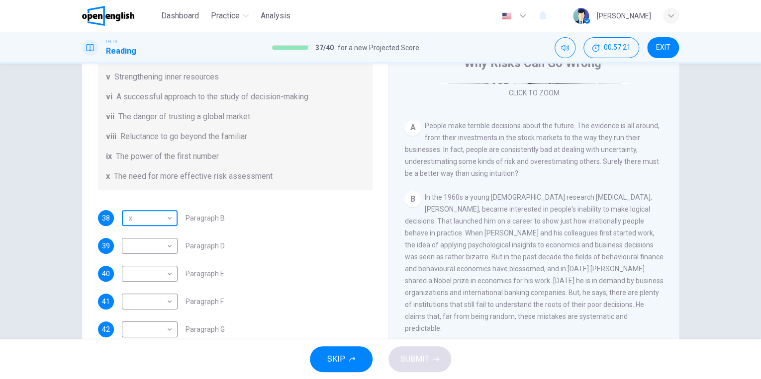
click at [163, 221] on body "This site uses cookies, as explained in our Privacy Policy . If you agree to th…" at bounding box center [380, 189] width 761 height 379
click at [472, 379] on div at bounding box center [380, 379] width 761 height 0
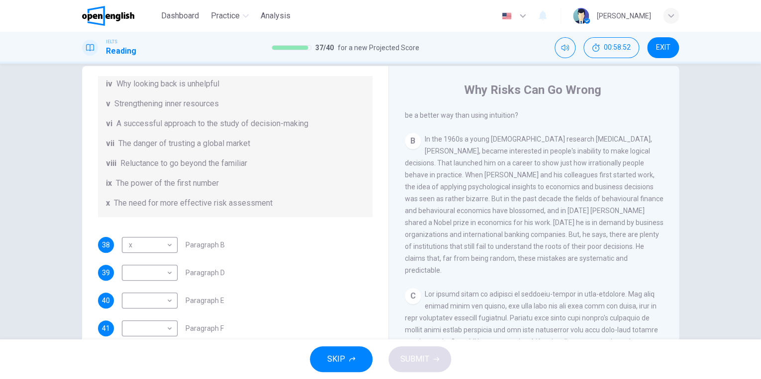
scroll to position [10, 0]
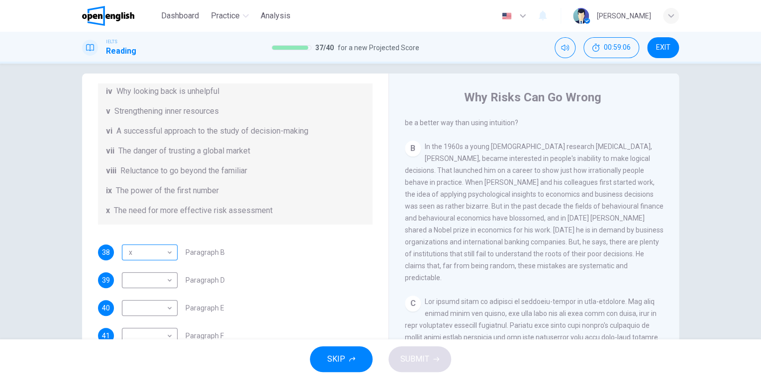
click at [165, 253] on body "This site uses cookies, as explained in our Privacy Policy . If you agree to th…" at bounding box center [380, 189] width 761 height 379
type input "**"
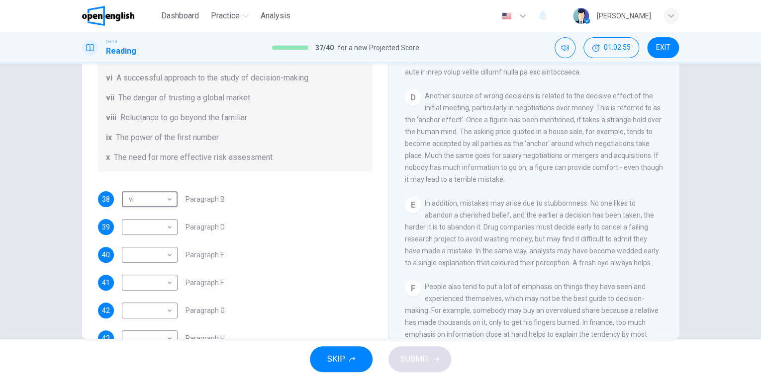
scroll to position [162, 0]
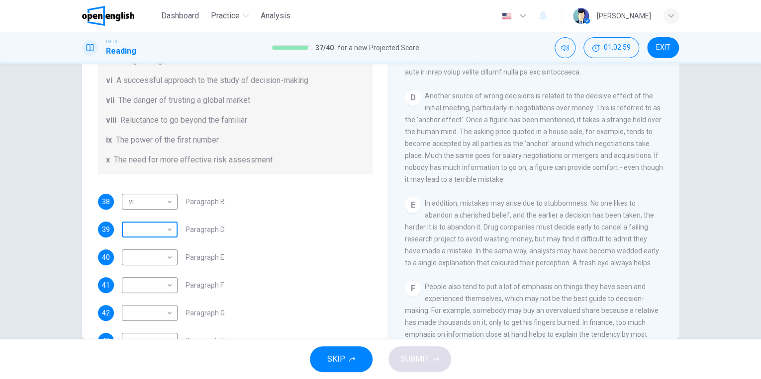
click at [155, 236] on body "This site uses cookies, as explained in our Privacy Policy . If you agree to th…" at bounding box center [380, 189] width 761 height 379
type input "****"
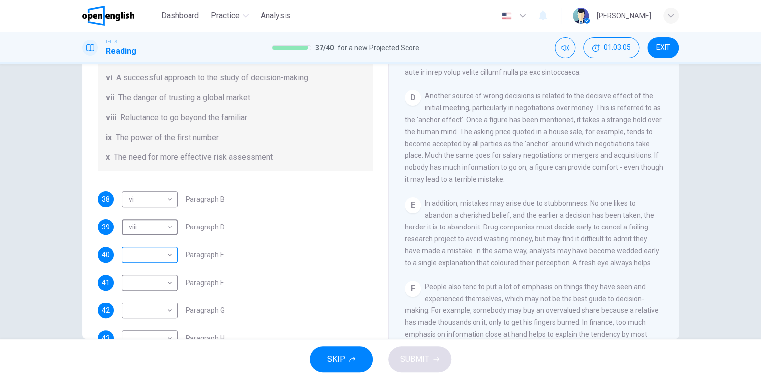
click at [145, 254] on body "This site uses cookies, as explained in our Privacy Policy . If you agree to th…" at bounding box center [380, 189] width 761 height 379
type input "****"
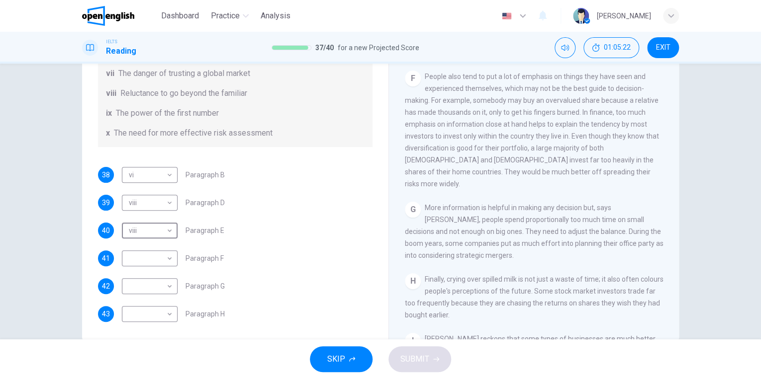
scroll to position [94, 0]
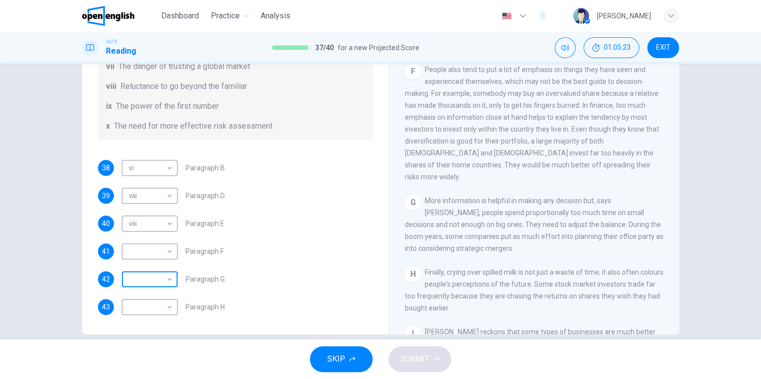
click at [168, 279] on body "This site uses cookies, as explained in our Privacy Policy . If you agree to th…" at bounding box center [380, 189] width 761 height 379
click at [159, 379] on li "i" at bounding box center [380, 385] width 761 height 12
type input "*"
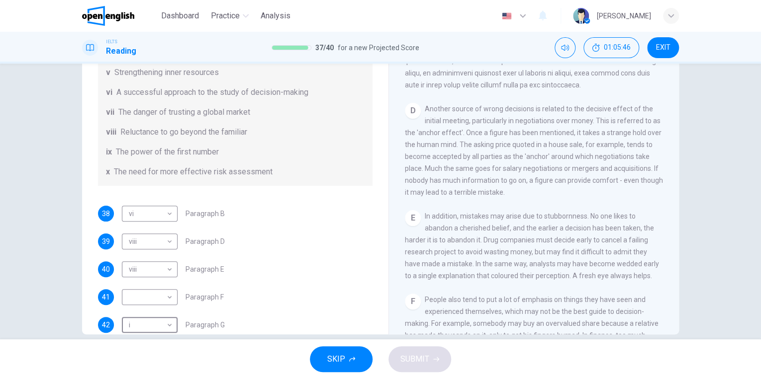
scroll to position [145, 0]
click at [169, 237] on body "This site uses cookies, as explained in our Privacy Policy . If you agree to th…" at bounding box center [380, 189] width 761 height 379
type input "**"
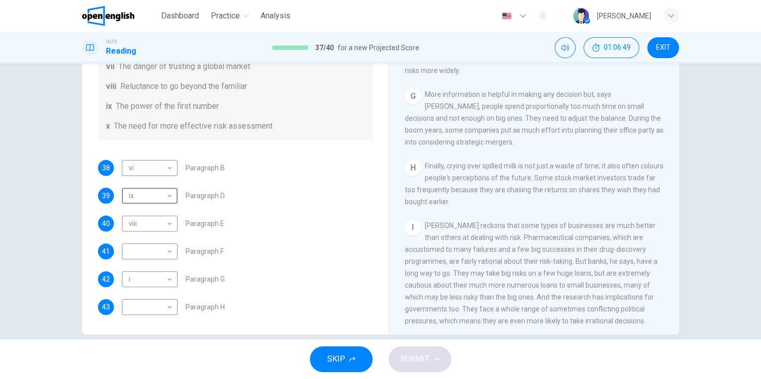
scroll to position [881, 0]
click at [330, 186] on div "38 vi ** ​ Paragraph B 39 ix ** ​ Paragraph D 40 viii **** ​ Paragraph E 41 ​ ​…" at bounding box center [235, 237] width 275 height 155
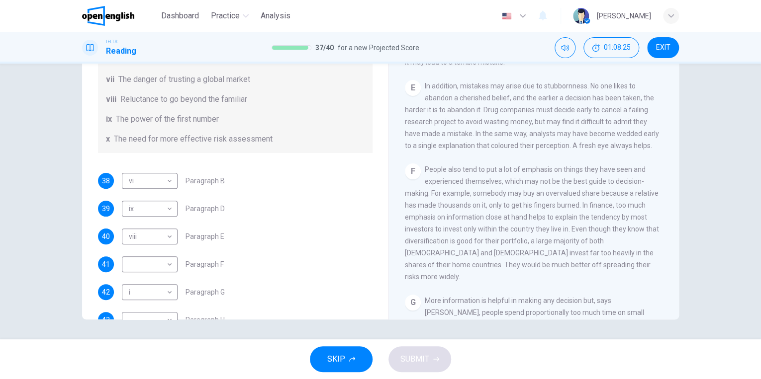
scroll to position [191, 0]
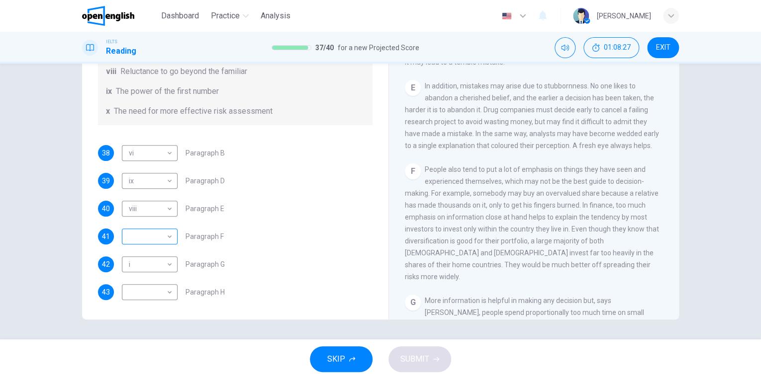
click at [172, 239] on div "​ ​" at bounding box center [150, 237] width 56 height 16
click at [167, 239] on body "This site uses cookies, as explained in our Privacy Policy . If you agree to th…" at bounding box center [380, 189] width 761 height 379
type input "*"
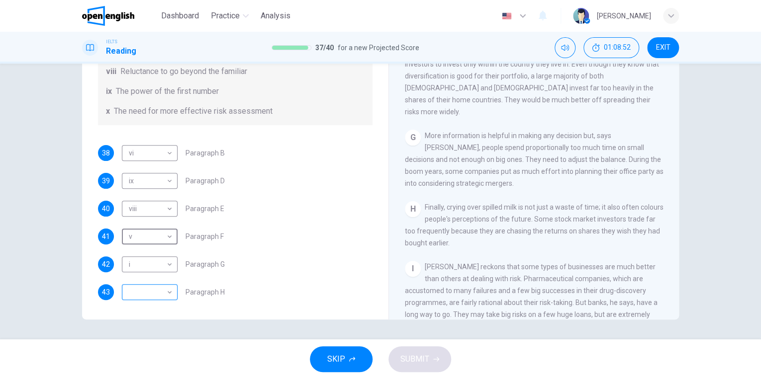
click at [167, 290] on body "This site uses cookies, as explained in our Privacy Policy . If you agree to th…" at bounding box center [380, 189] width 761 height 379
type input "**"
click at [413, 351] on button "SUBMIT" at bounding box center [419, 360] width 63 height 26
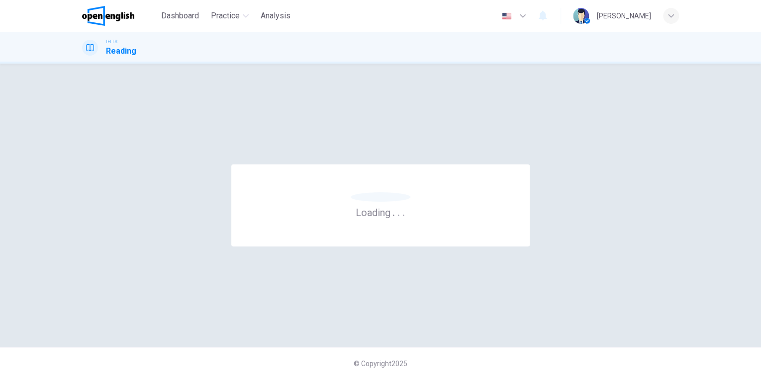
scroll to position [0, 0]
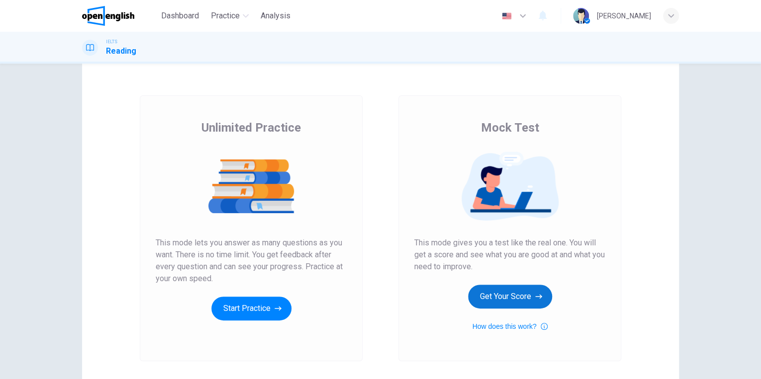
scroll to position [35, 0]
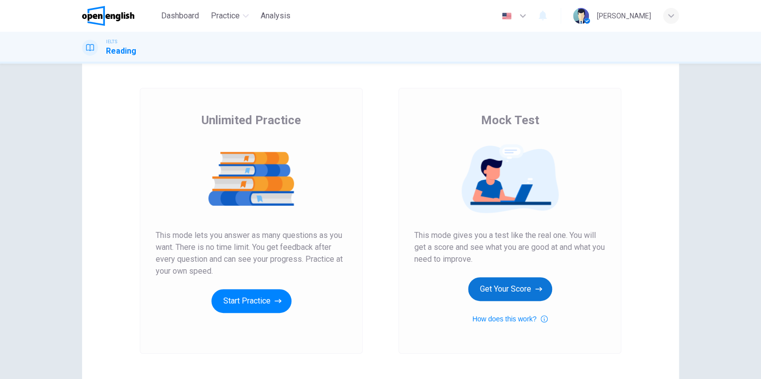
click at [503, 292] on button "Get Your Score" at bounding box center [510, 290] width 84 height 24
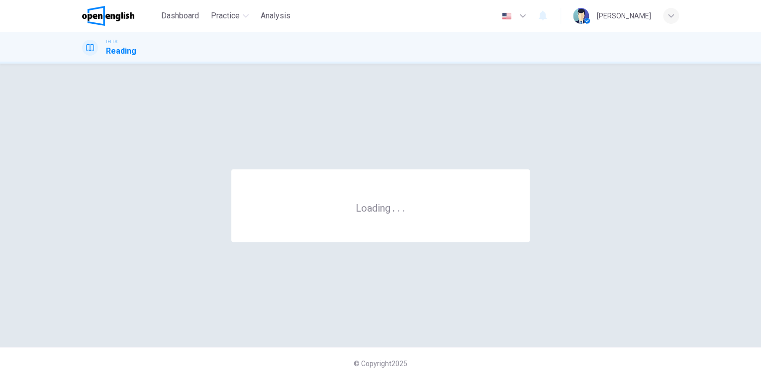
scroll to position [0, 0]
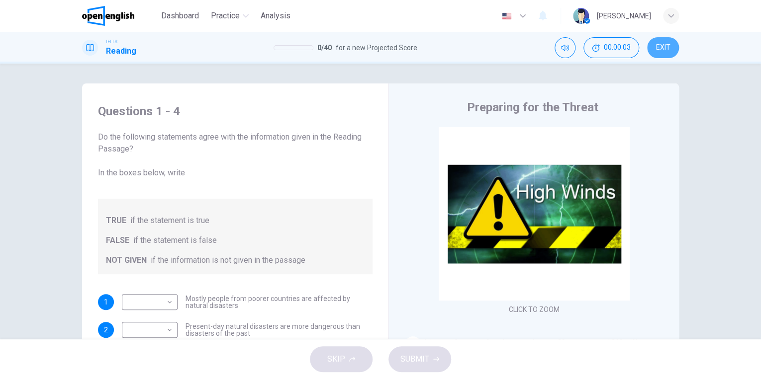
click at [665, 52] on button "EXIT" at bounding box center [663, 47] width 32 height 21
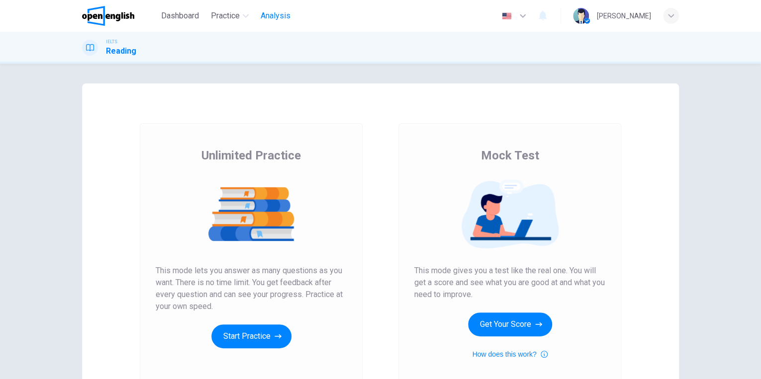
click at [273, 14] on span "Analysis" at bounding box center [276, 16] width 30 height 12
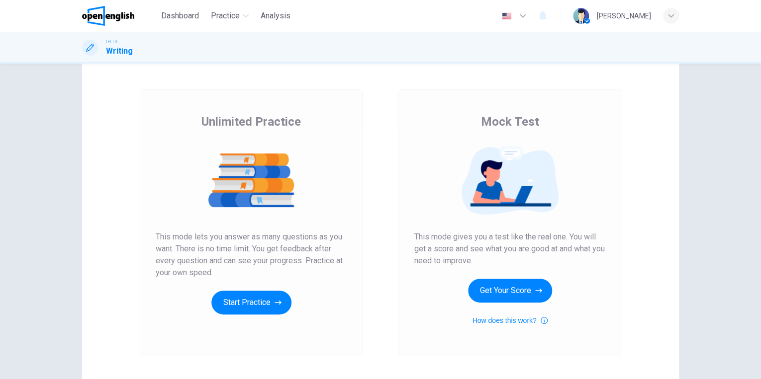
scroll to position [41, 0]
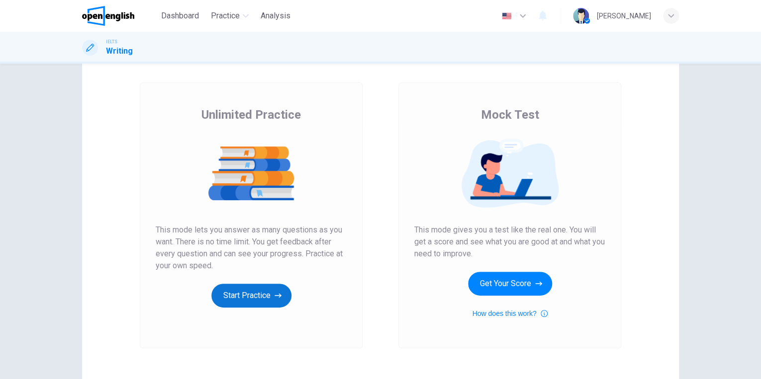
click at [246, 297] on button "Start Practice" at bounding box center [251, 296] width 80 height 24
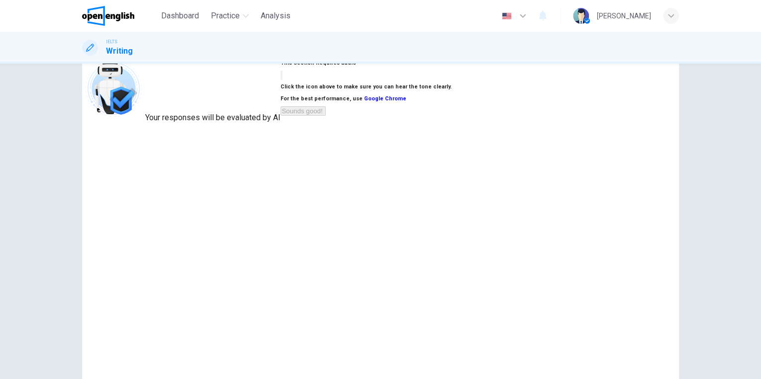
scroll to position [38, 0]
